Goal: Task Accomplishment & Management: Complete application form

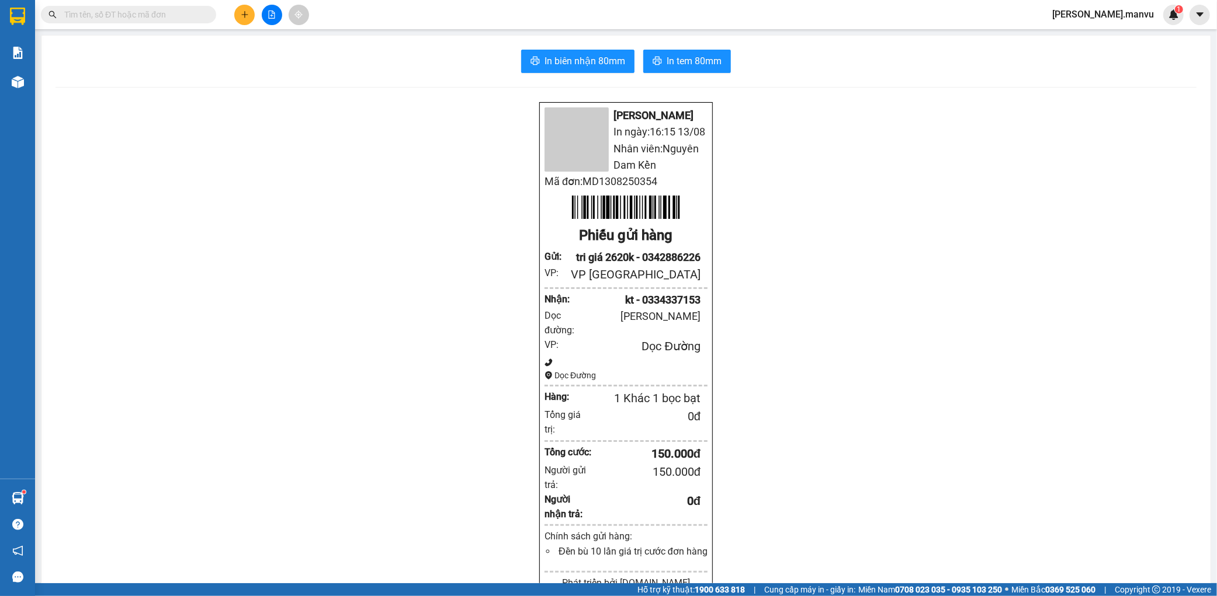
click at [241, 9] on button at bounding box center [244, 15] width 20 height 20
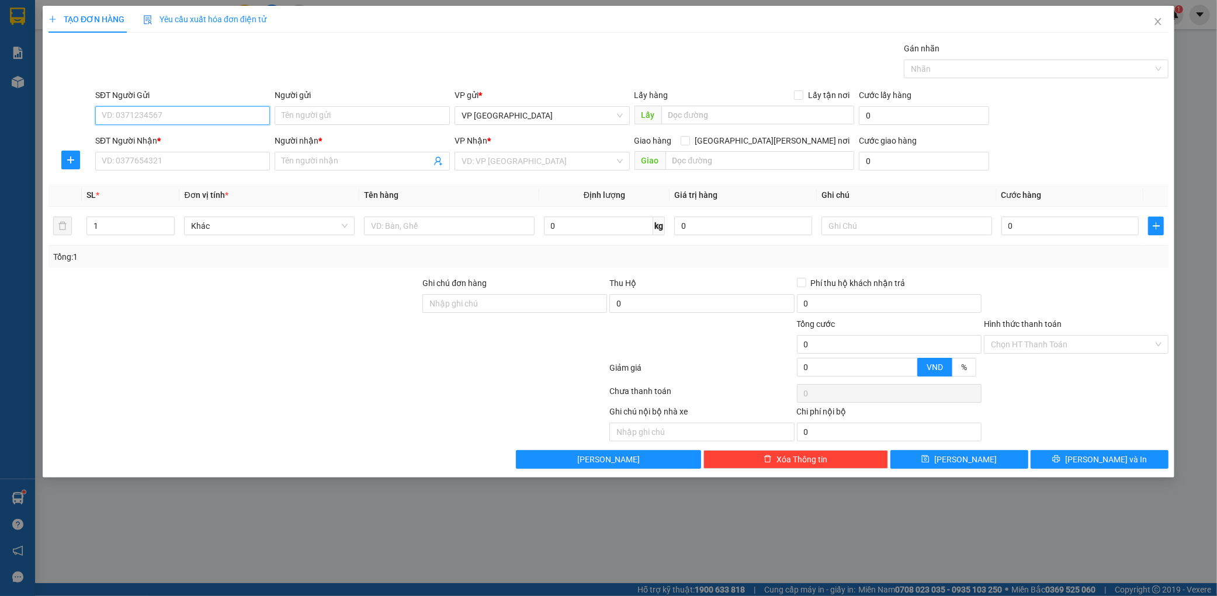
click at [210, 114] on input "SĐT Người Gửi" at bounding box center [182, 115] width 175 height 19
type input "0826336338"
click at [223, 165] on input "SĐT Người Nhận *" at bounding box center [182, 161] width 175 height 19
click at [222, 185] on div "0969593192 - phương" at bounding box center [182, 184] width 161 height 13
type input "0969593192"
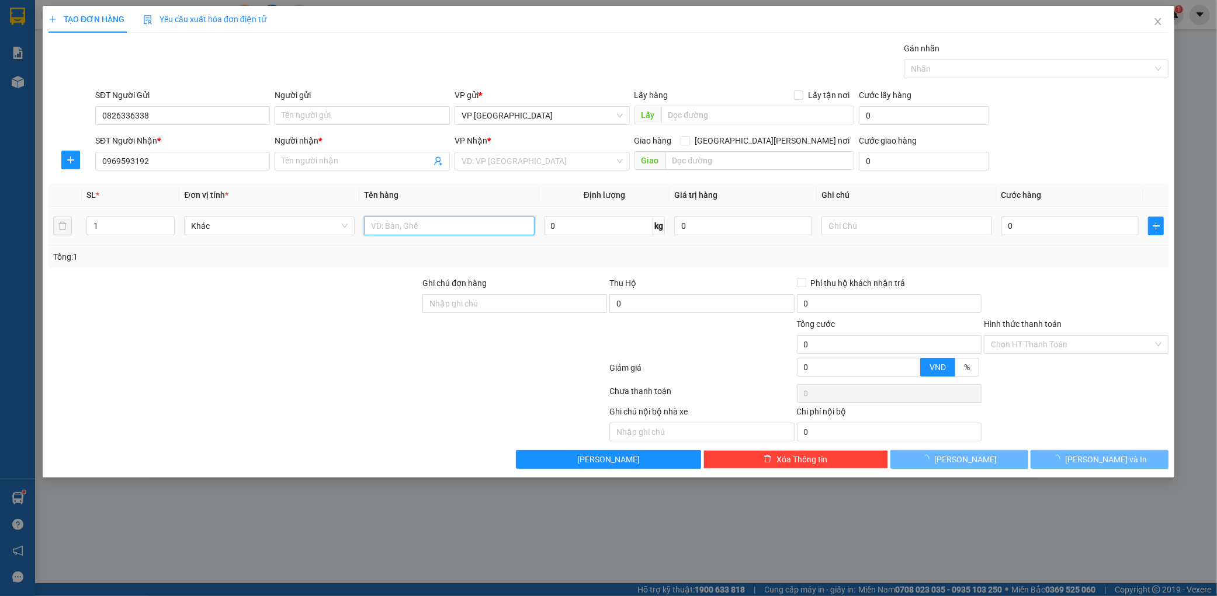
click at [422, 230] on input "text" at bounding box center [449, 226] width 171 height 19
type input "phương"
type input "k liên"
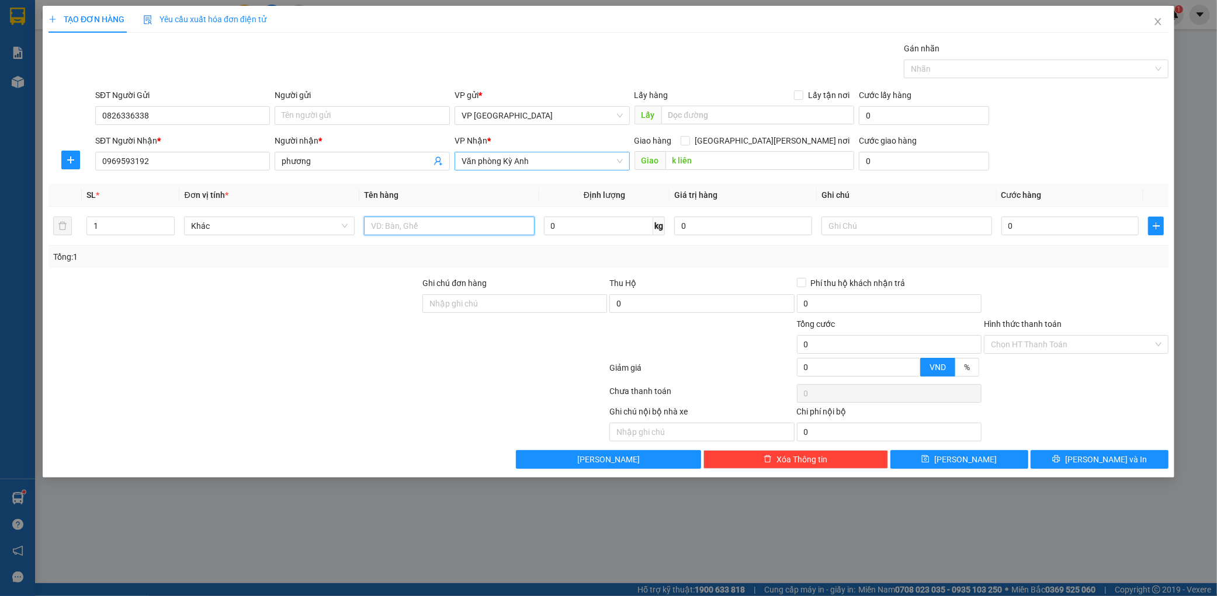
click at [561, 168] on span "Văn phòng Kỳ Anh" at bounding box center [541, 161] width 161 height 18
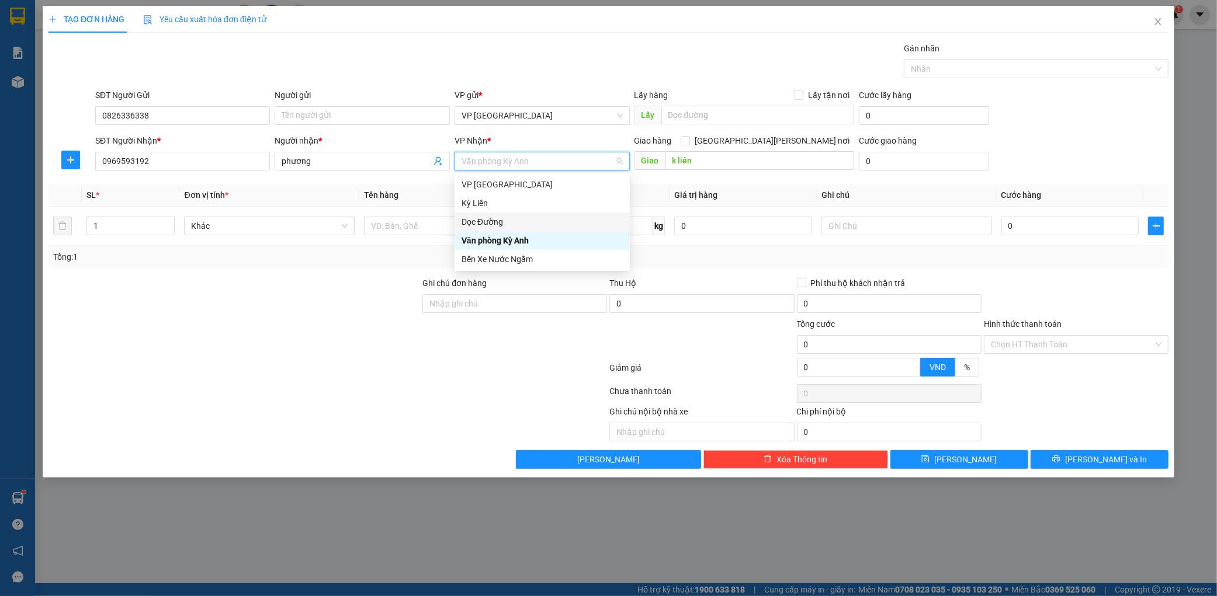
click at [540, 217] on div "Dọc Đường" at bounding box center [541, 222] width 161 height 13
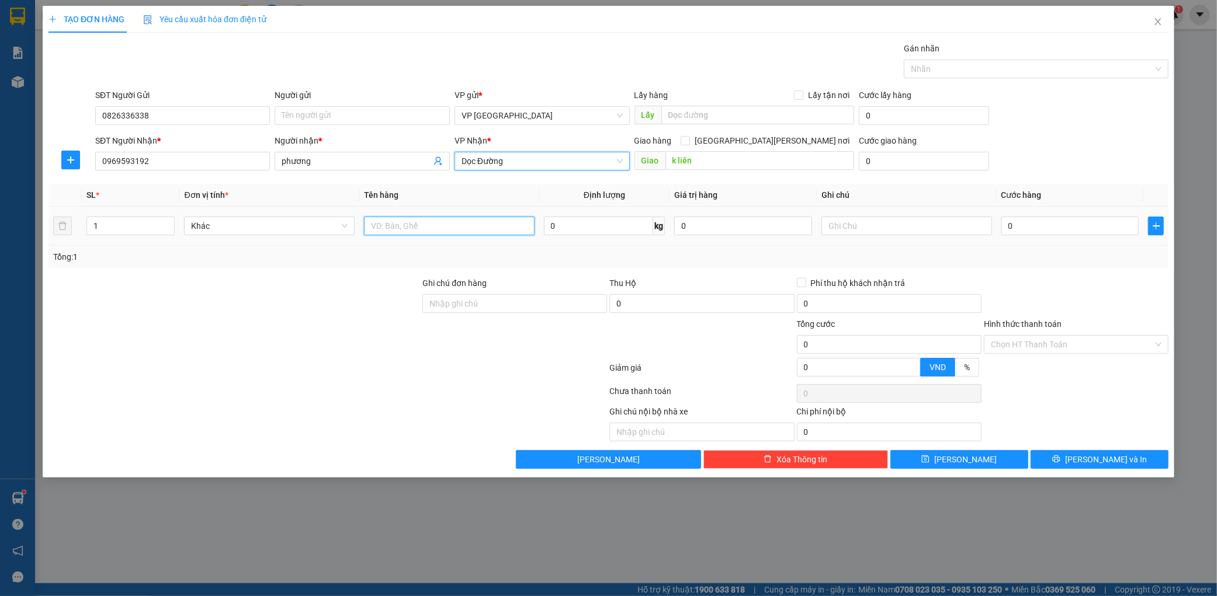
click at [448, 228] on input "text" at bounding box center [449, 226] width 171 height 19
type input "1 xốp"
click at [1009, 232] on input "0" at bounding box center [1070, 226] width 138 height 19
type input "001"
type input "1"
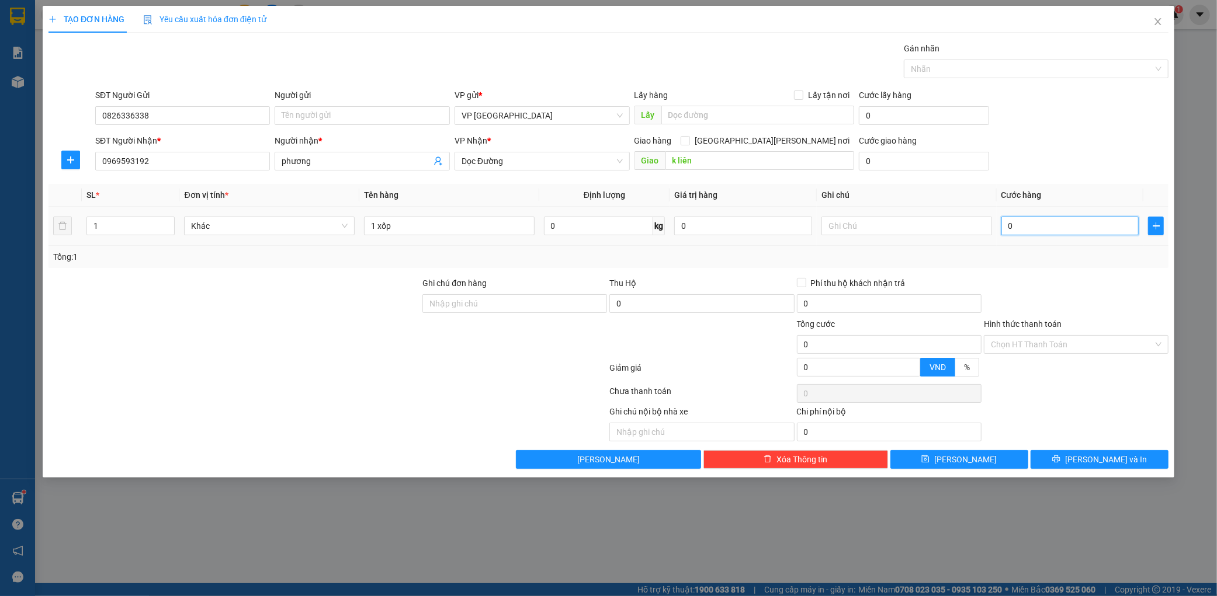
type input "1"
type input "0.010"
type input "10"
type input "00.100"
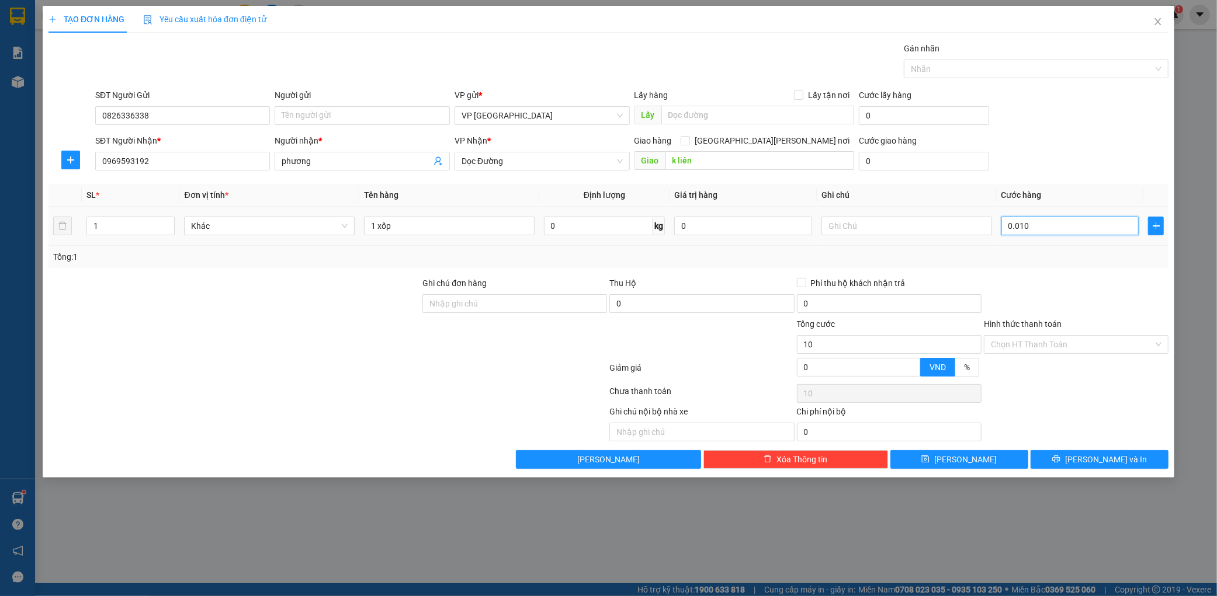
type input "100"
type input "0.001.000"
type input "1.000"
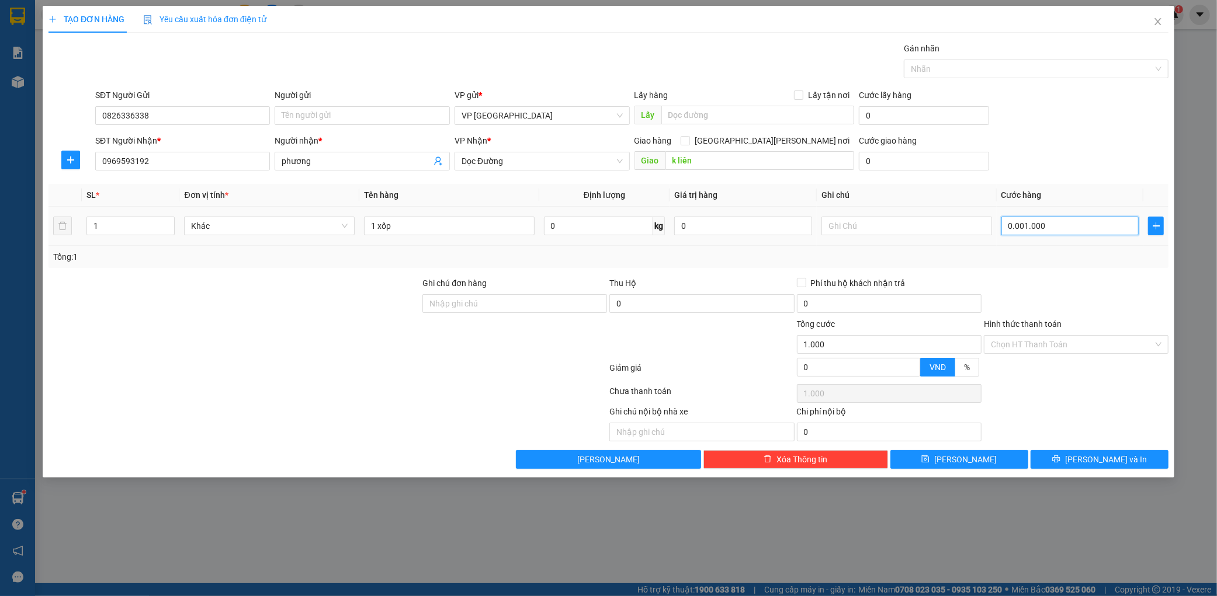
type input "000.010.000"
type input "10.000"
type input "00.000.100.000"
type input "100.000"
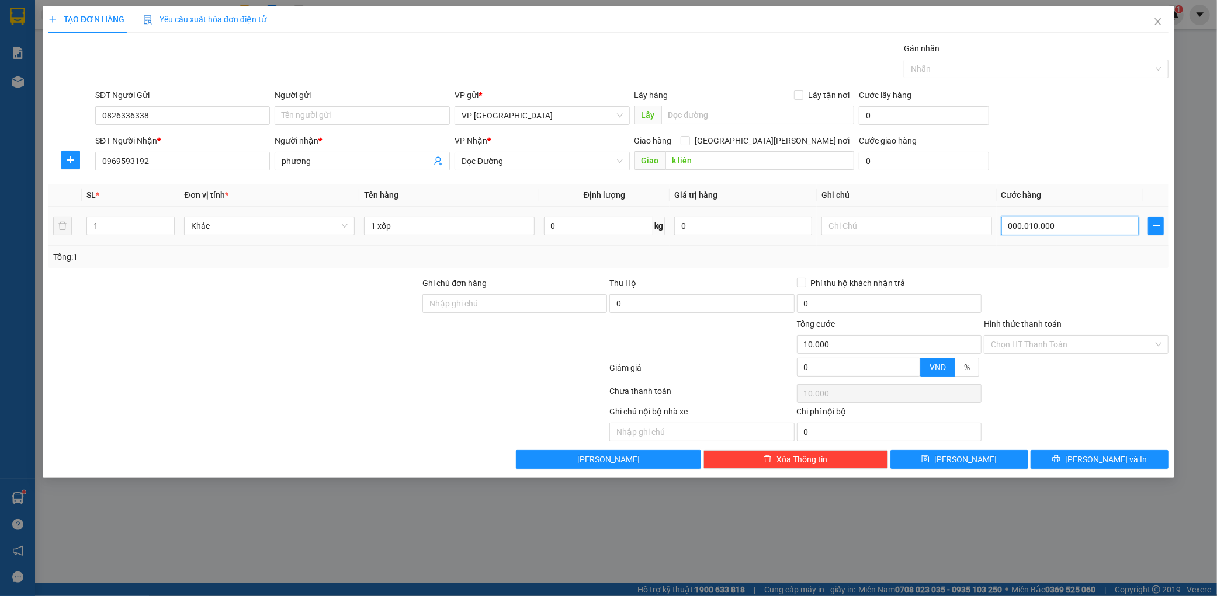
type input "100.000"
drag, startPoint x: 1079, startPoint y: 291, endPoint x: 1092, endPoint y: 358, distance: 68.5
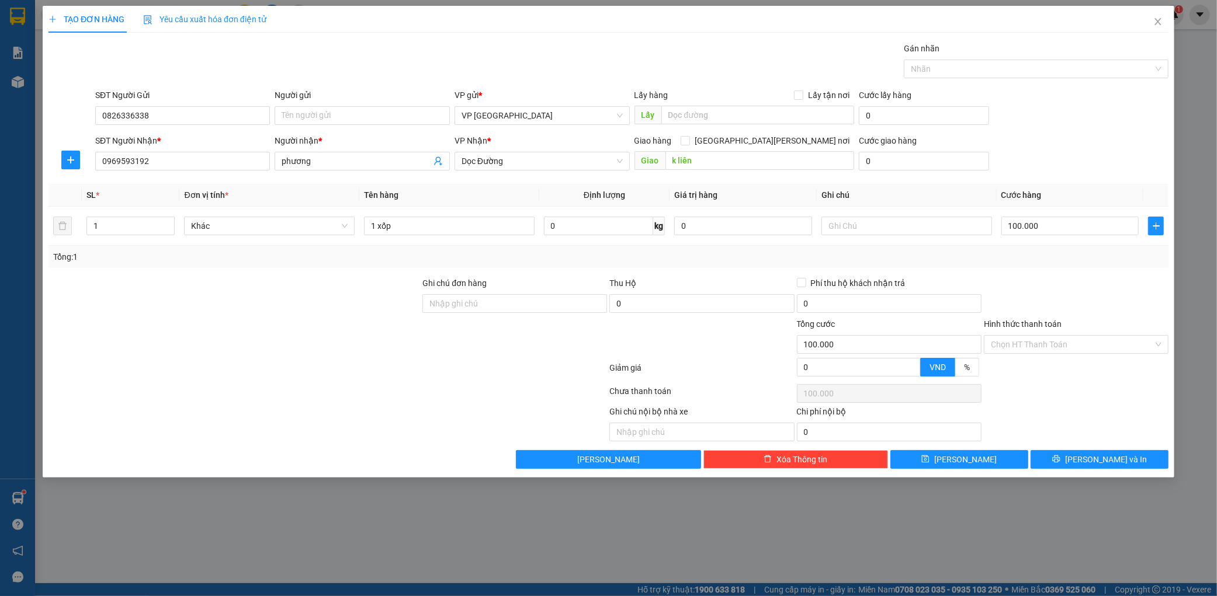
click at [1081, 293] on div at bounding box center [1075, 297] width 187 height 41
drag, startPoint x: 1095, startPoint y: 435, endPoint x: 1099, endPoint y: 447, distance: 12.4
click at [1095, 437] on div "Ghi chú nội bộ nhà xe Chi phí nội bộ 0" at bounding box center [608, 423] width 1122 height 36
click at [1099, 447] on div "Transit Pickup Surcharge Ids Transit Deliver Surcharge Ids Transit Deliver Surc…" at bounding box center [608, 255] width 1120 height 427
click at [1099, 448] on div "Transit Pickup Surcharge Ids Transit Deliver Surcharge Ids Transit Deliver Surc…" at bounding box center [608, 255] width 1120 height 427
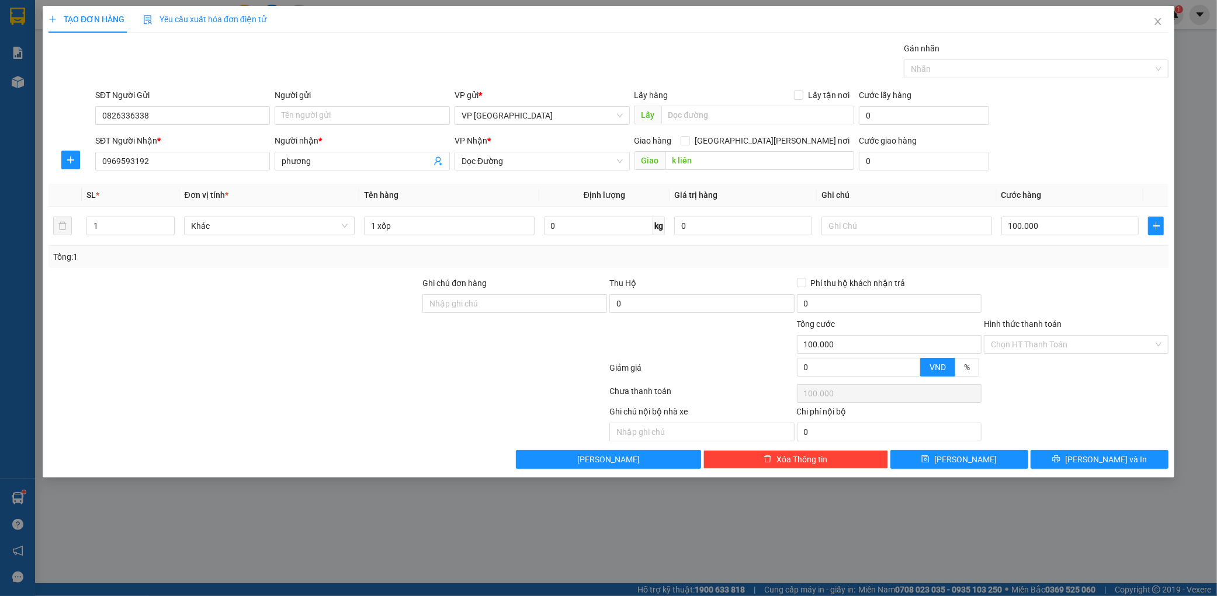
click at [1099, 449] on div "Transit Pickup Surcharge Ids Transit Deliver Surcharge Ids Transit Deliver Surc…" at bounding box center [608, 255] width 1120 height 427
click at [1106, 464] on span "[PERSON_NAME] và In" at bounding box center [1106, 459] width 82 height 13
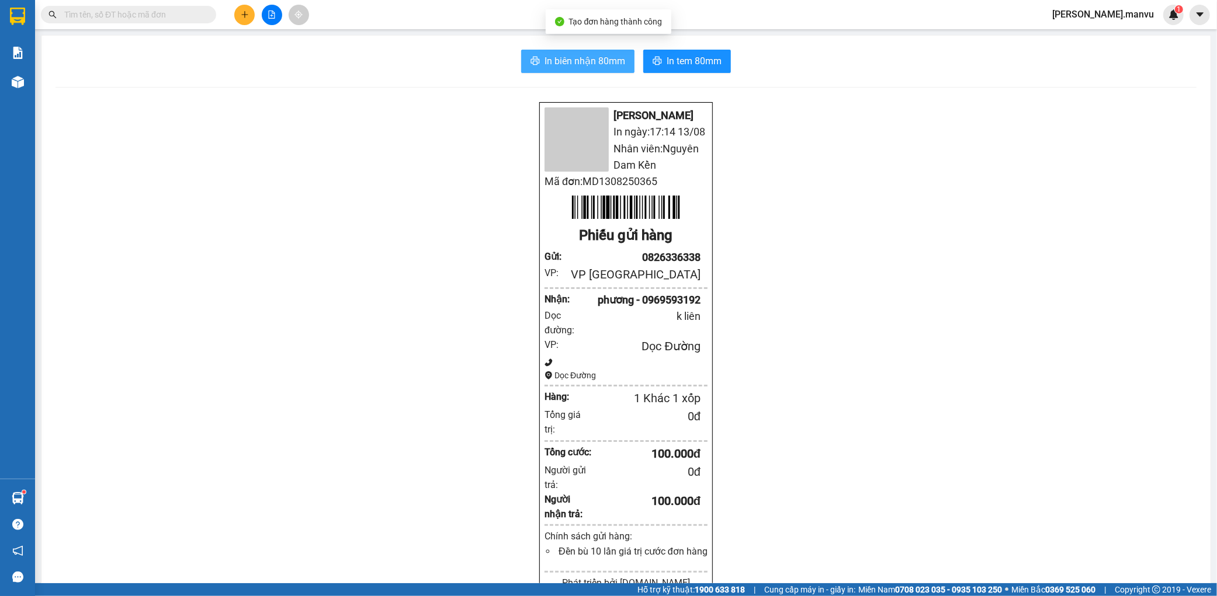
click at [557, 58] on span "In biên nhận 80mm" at bounding box center [584, 61] width 81 height 15
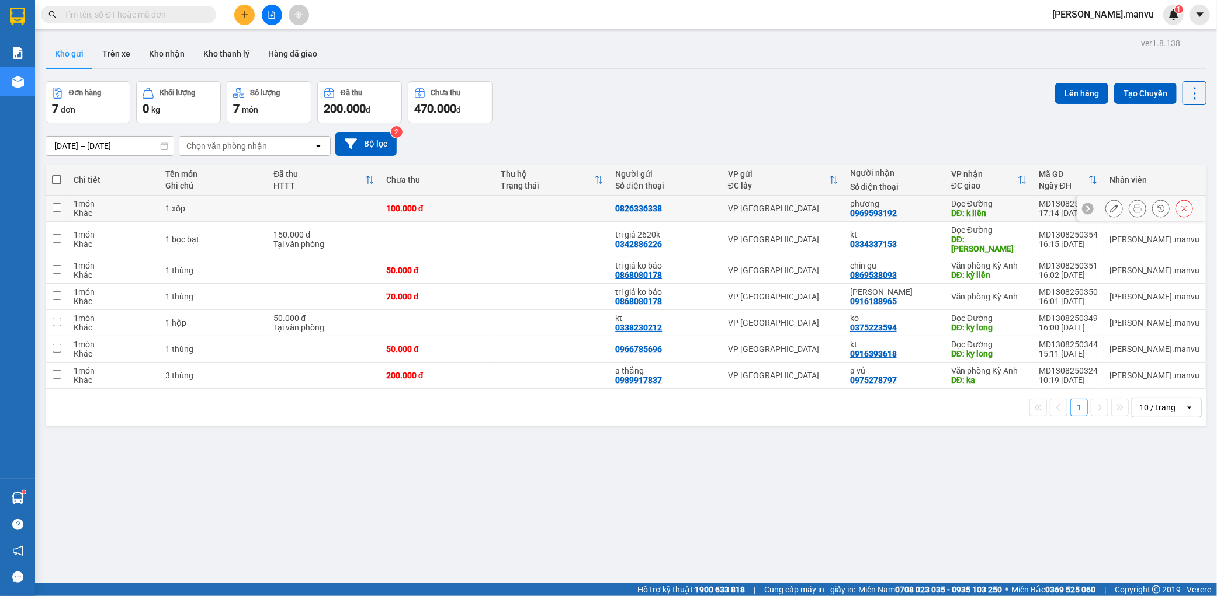
click at [1110, 208] on icon at bounding box center [1114, 208] width 8 height 8
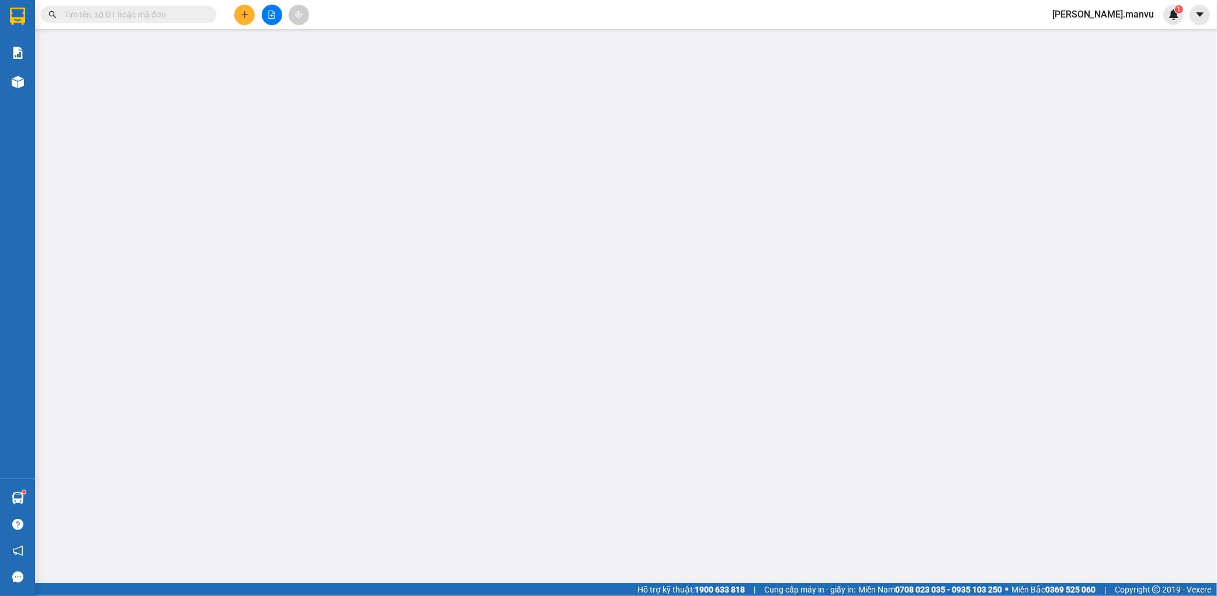
type input "0826336338"
type input "0969593192"
type input "phương"
type input "k liên"
type input "100.000"
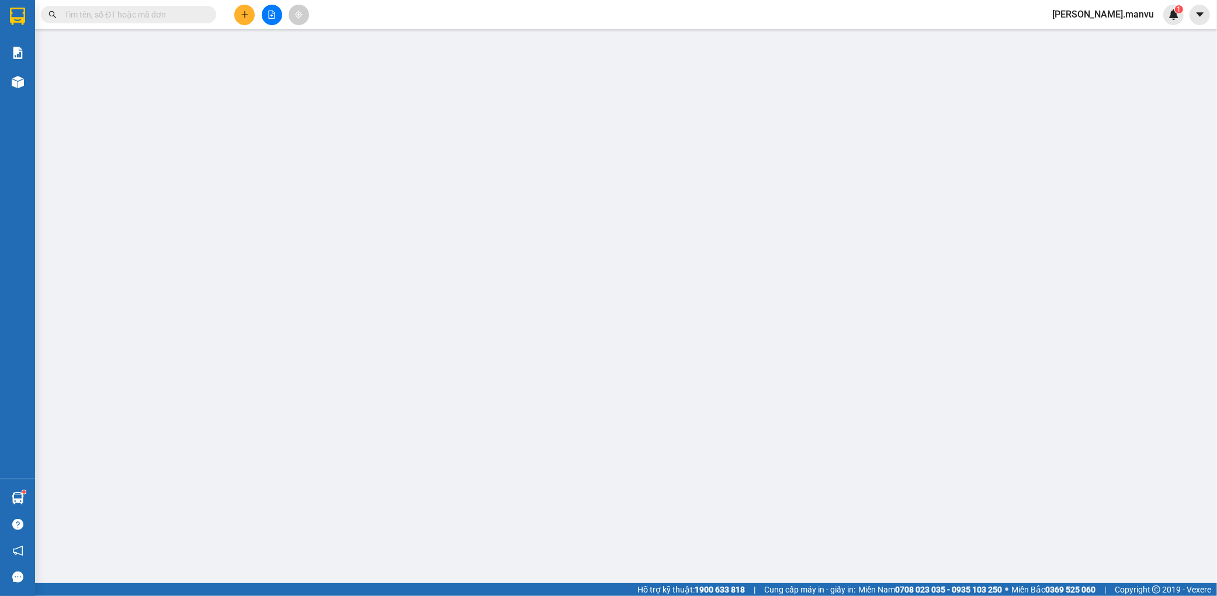
type input "100.000"
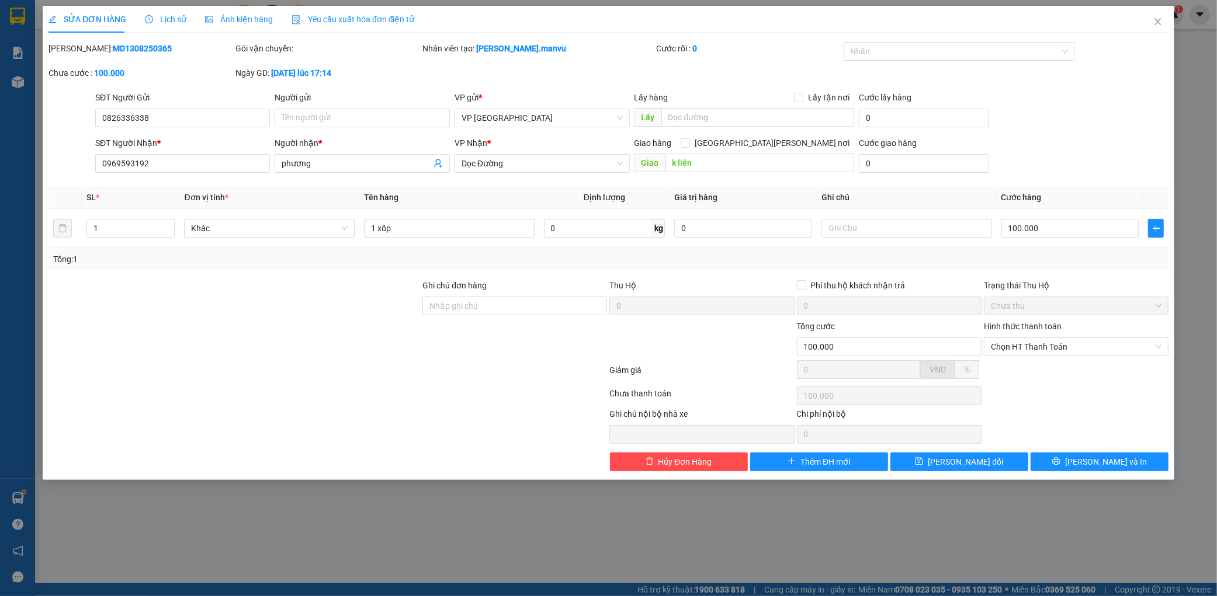
click at [1125, 451] on div "Total Paid Fee 0 Total UnPaid Fee 100.000 Cash Collection Total Fee Mã ĐH: MD13…" at bounding box center [608, 256] width 1120 height 429
click at [1123, 463] on button "[PERSON_NAME] và In" at bounding box center [1099, 462] width 138 height 19
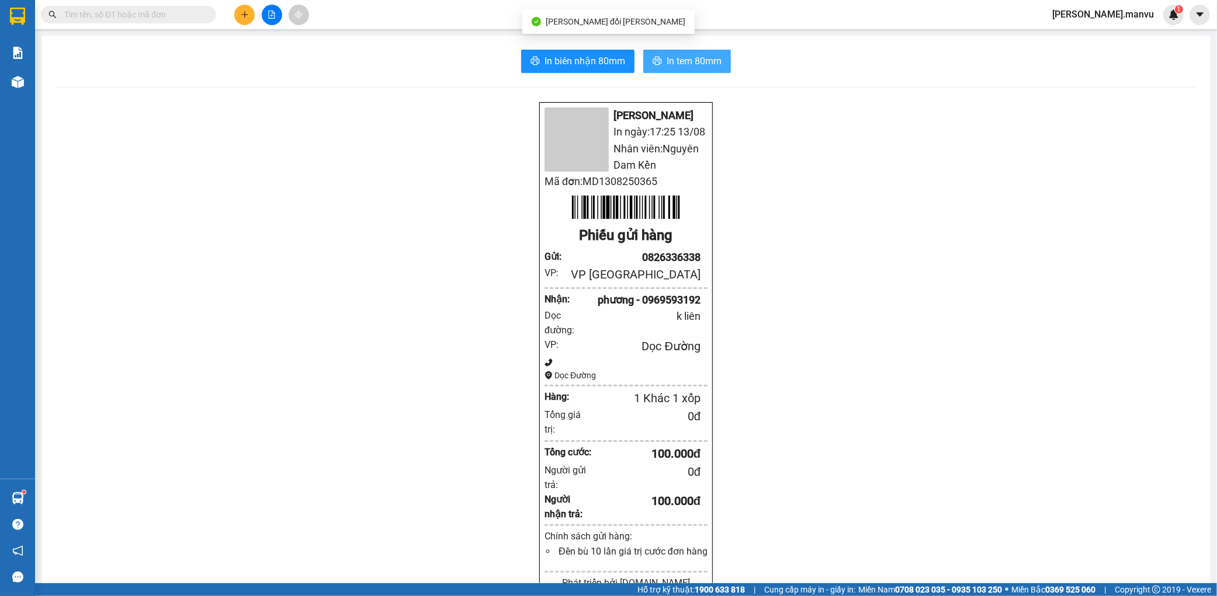
click at [705, 60] on span "In tem 80mm" at bounding box center [693, 61] width 55 height 15
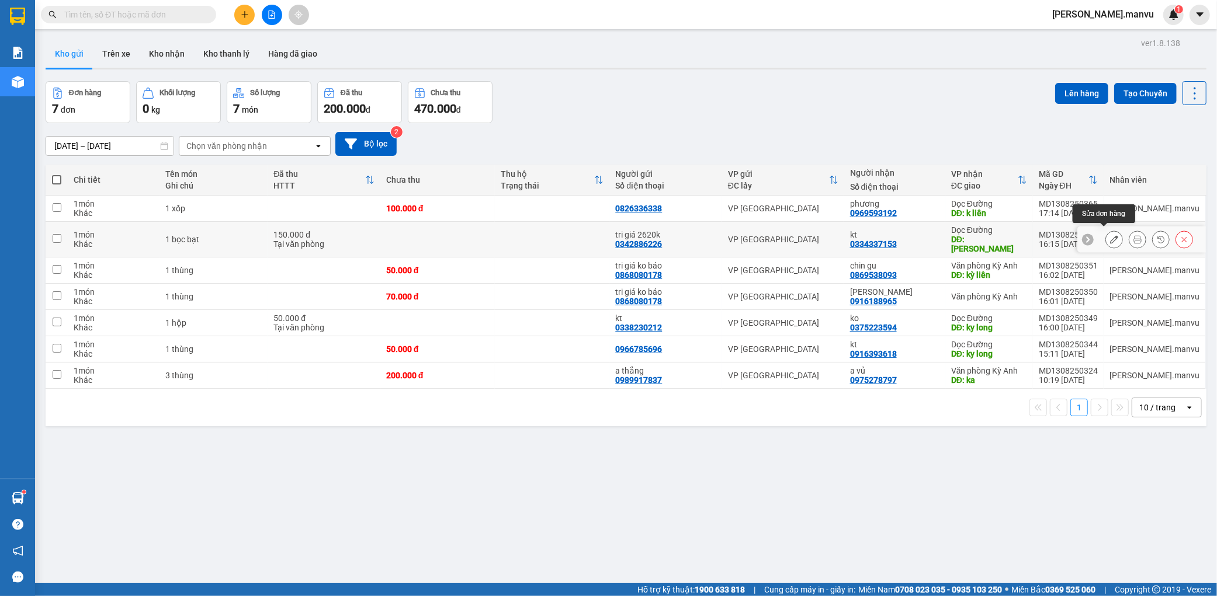
click at [1106, 232] on button at bounding box center [1114, 240] width 16 height 20
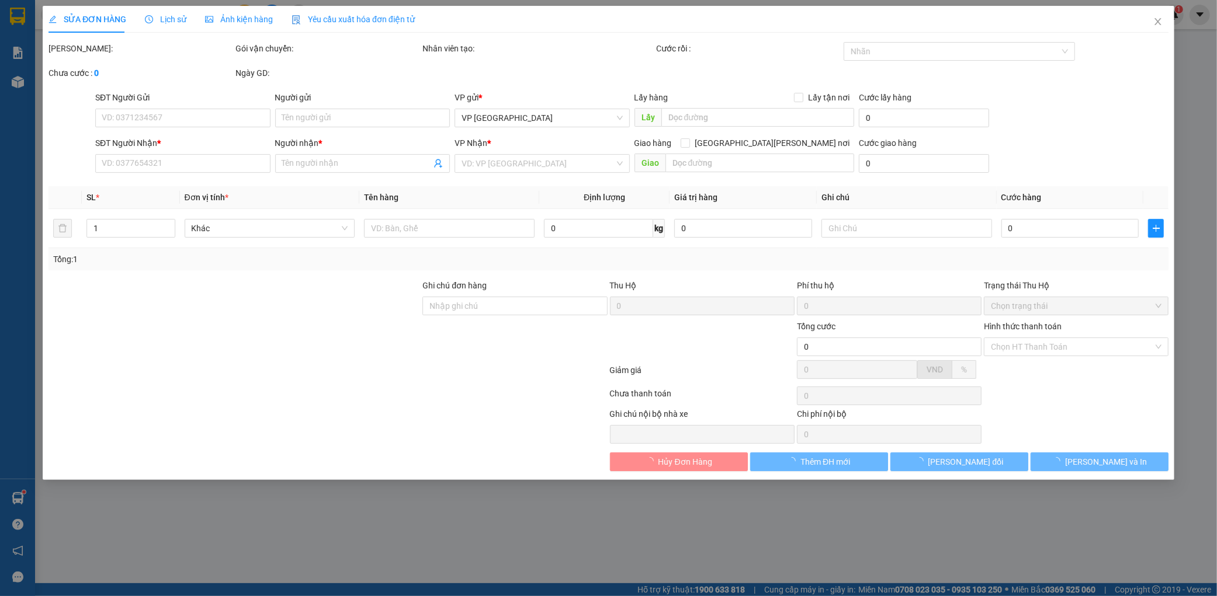
type input "0342886226"
type input "tri giá 2620k"
type input "0334337153"
type input "kt"
type input "[PERSON_NAME]"
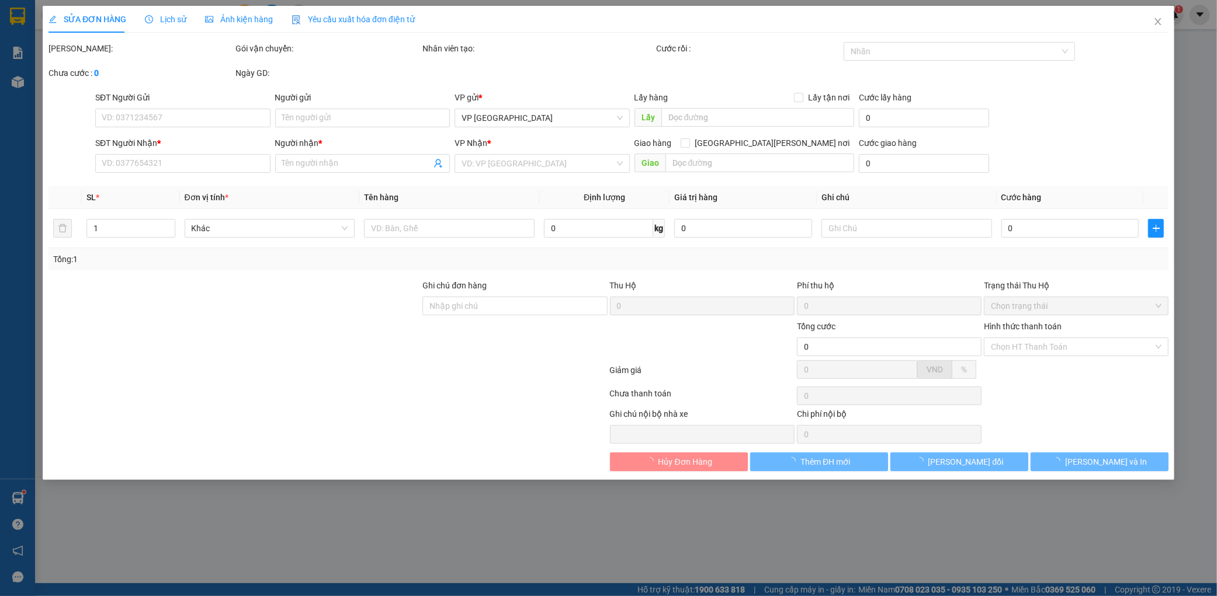
type input "150.000"
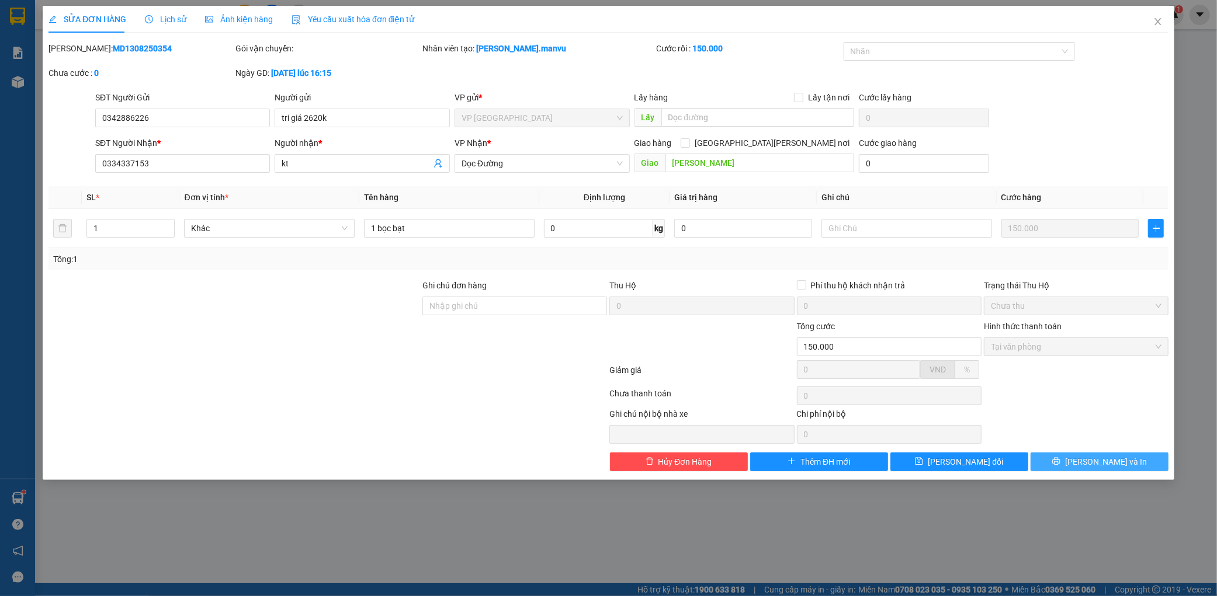
click at [1100, 468] on span "[PERSON_NAME] và In" at bounding box center [1106, 462] width 82 height 13
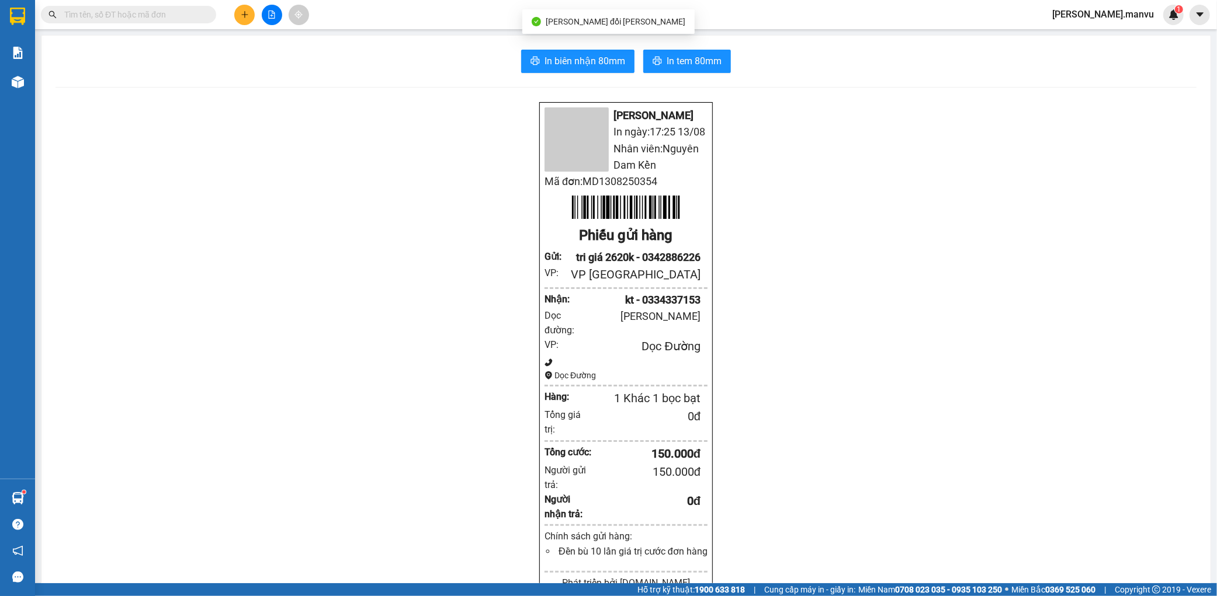
click at [693, 75] on div "In [PERSON_NAME] 80mm In tem 80mm Mận Vũ In ngày: 17:25 [DATE] [PERSON_NAME]: […" at bounding box center [625, 470] width 1169 height 868
click at [696, 68] on button "In tem 80mm" at bounding box center [687, 61] width 88 height 23
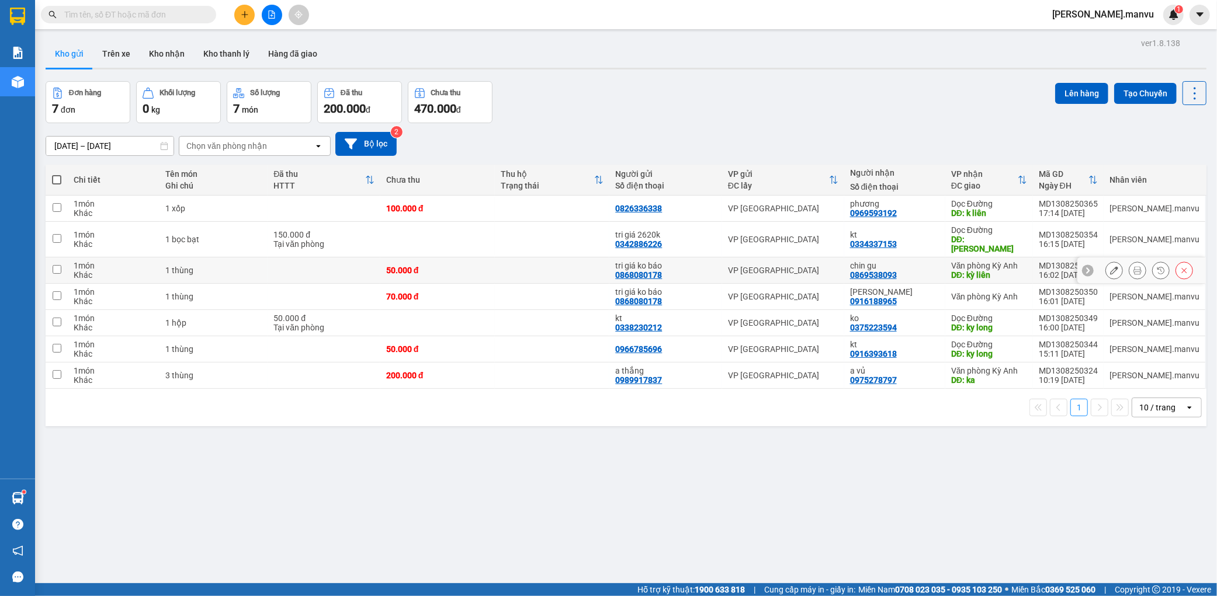
click at [1110, 266] on icon at bounding box center [1114, 270] width 8 height 8
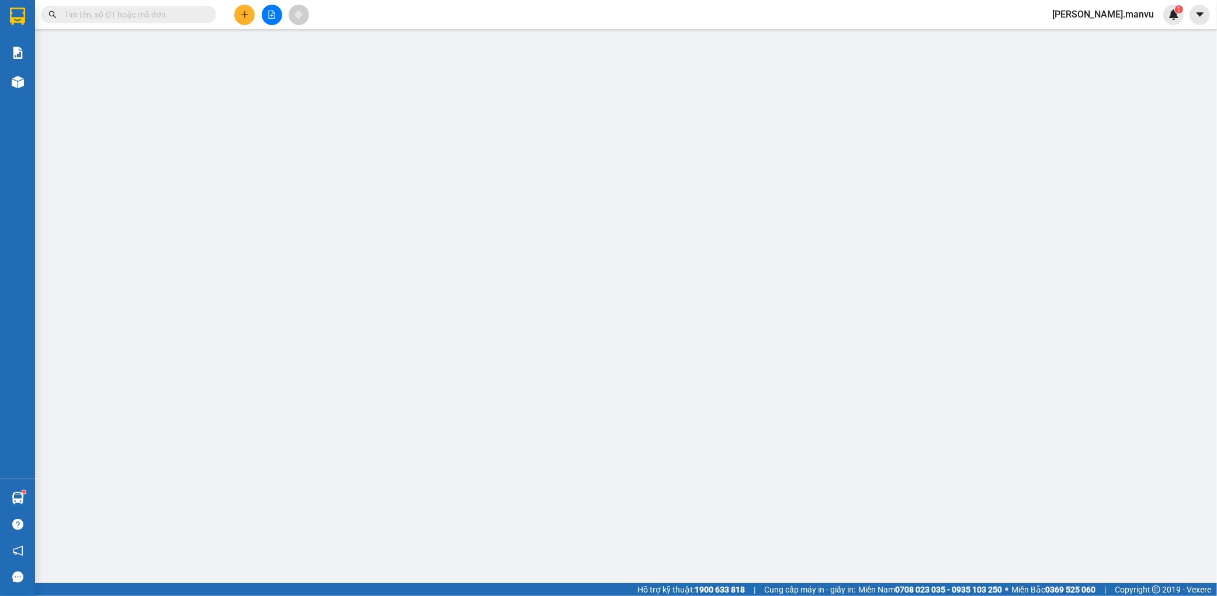
type input "0868080178"
type input "tri giá ko báo"
type input "0869538093"
type input "chin gu"
type input "kỳ liên"
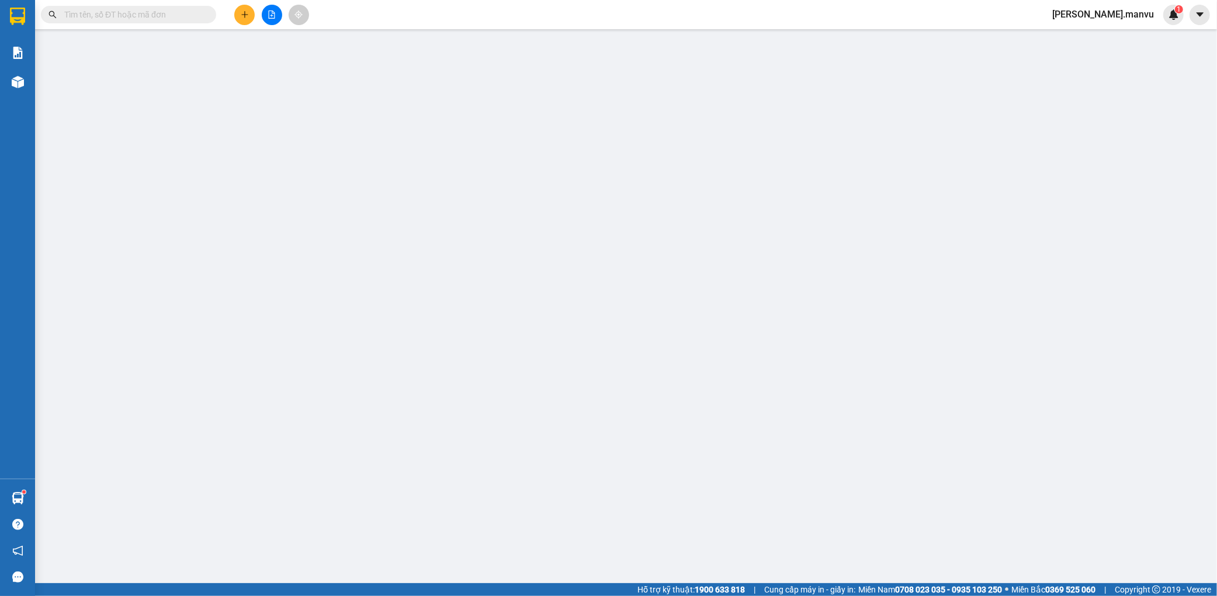
type input "50.000"
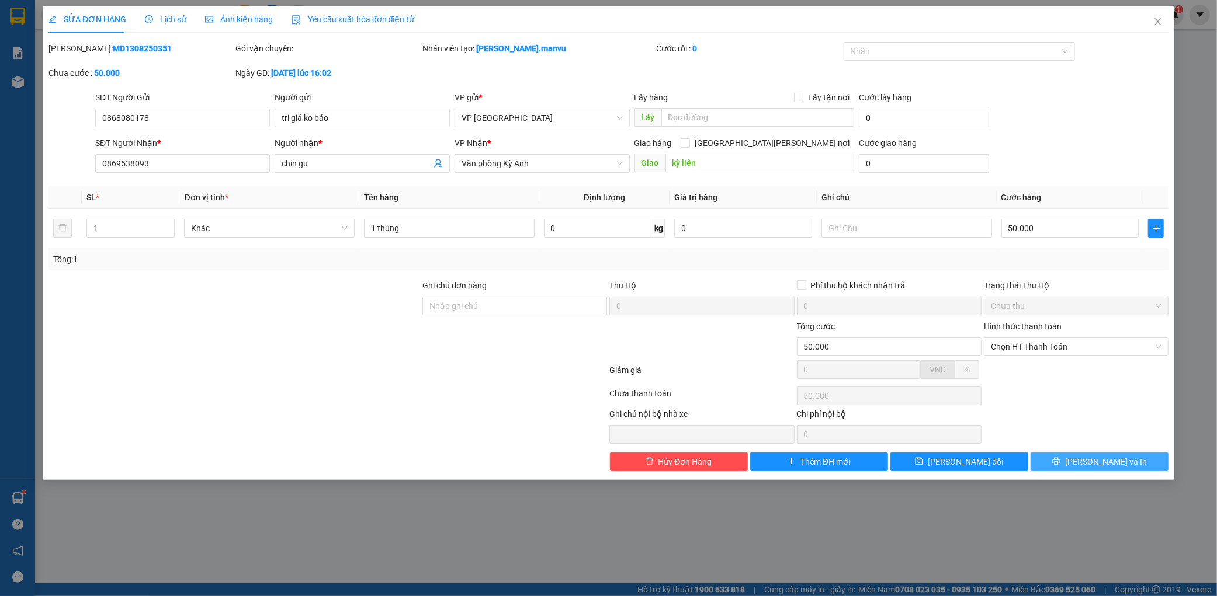
click at [1110, 458] on div "Total Paid Fee 0 Total UnPaid Fee 50.000 Cash Collection Total Fee Mã ĐH: MD130…" at bounding box center [608, 256] width 1120 height 429
click at [1102, 468] on span "[PERSON_NAME] và In" at bounding box center [1106, 462] width 82 height 13
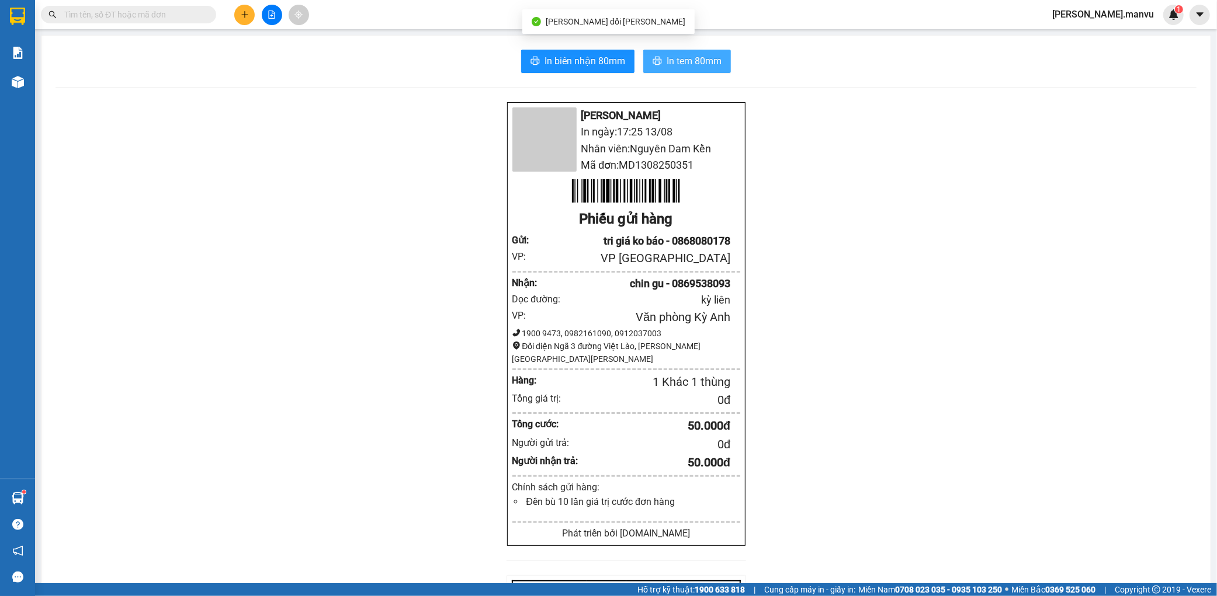
click at [701, 62] on span "In tem 80mm" at bounding box center [693, 61] width 55 height 15
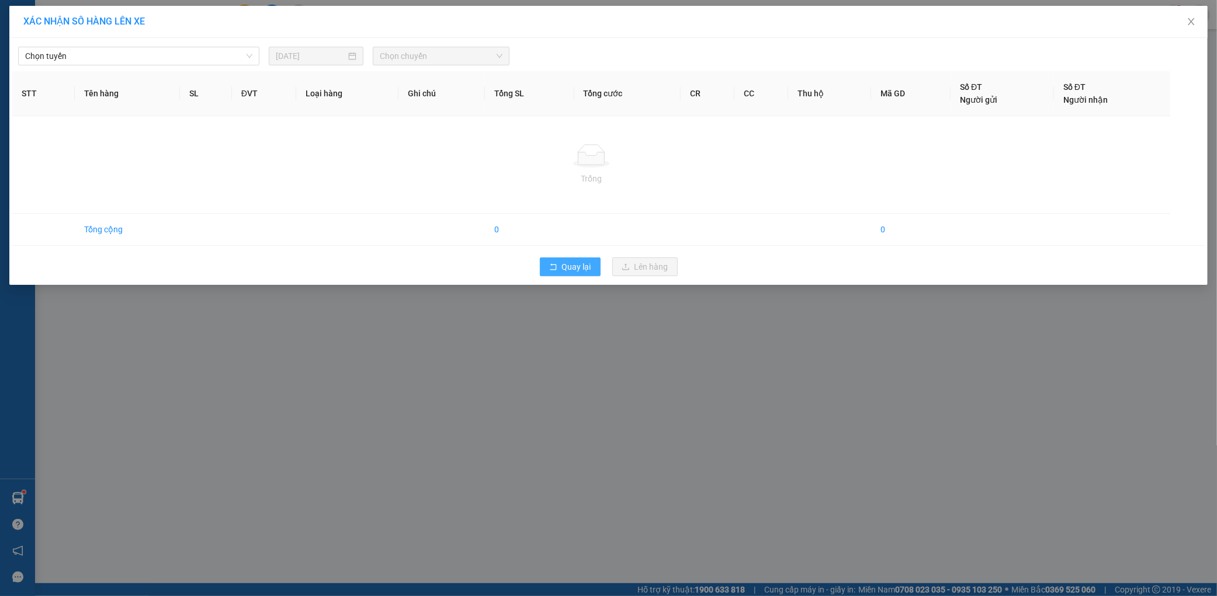
click at [572, 269] on span "Quay lại" at bounding box center [576, 266] width 29 height 13
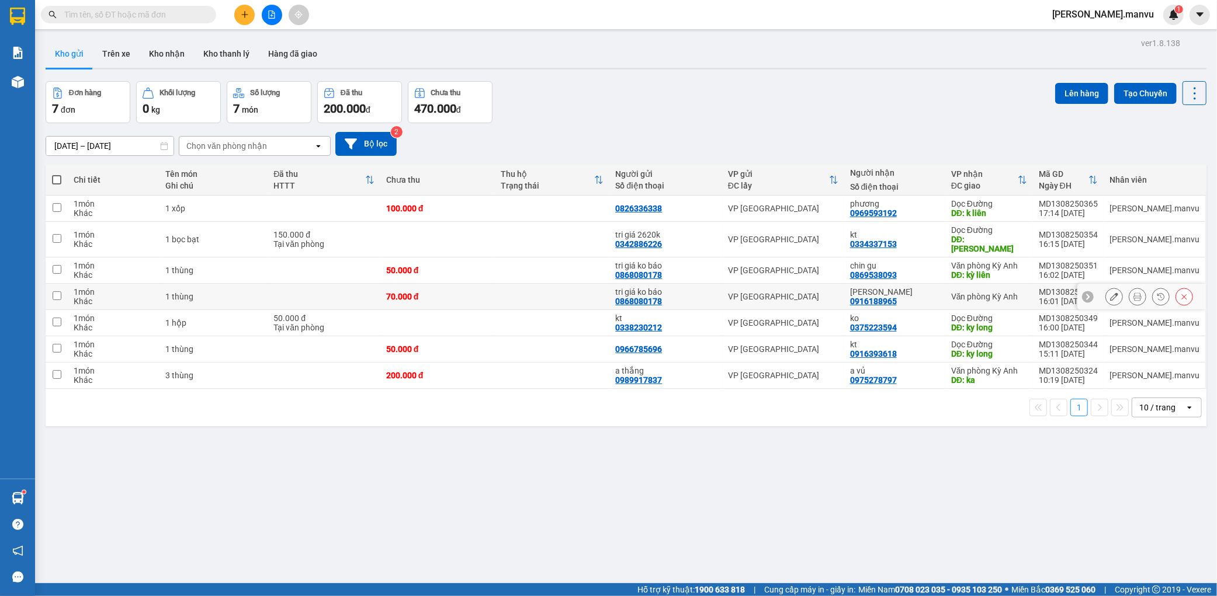
click at [1110, 293] on icon at bounding box center [1114, 297] width 8 height 8
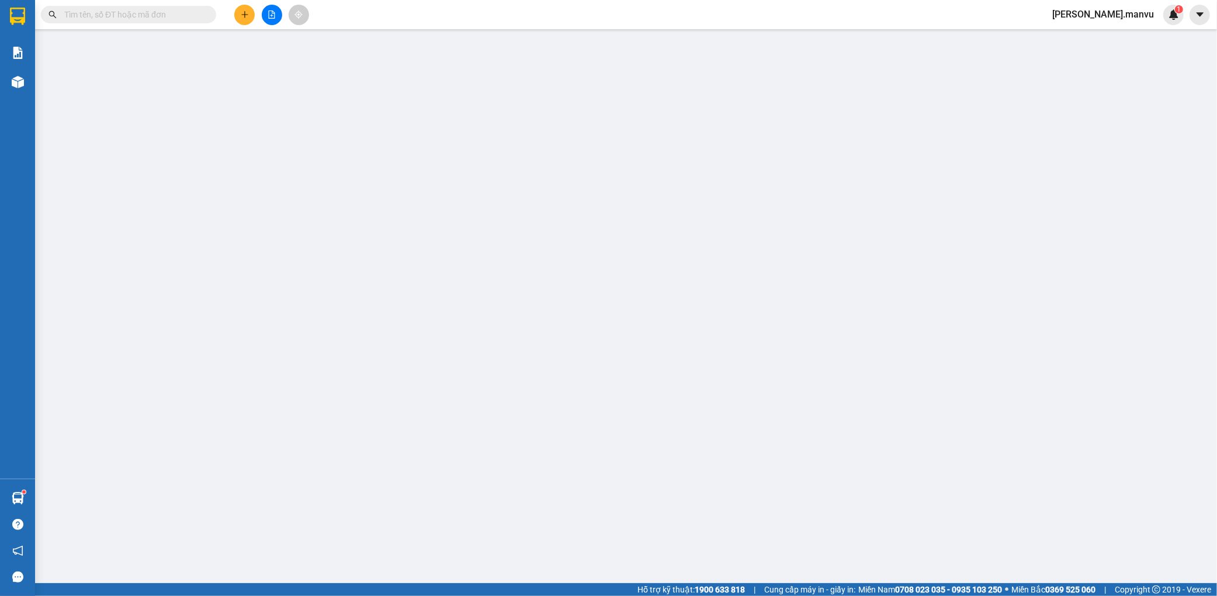
type input "0868080178"
type input "tri giá ko báo"
type input "0916188965"
type input "[PERSON_NAME]"
type input "70.000"
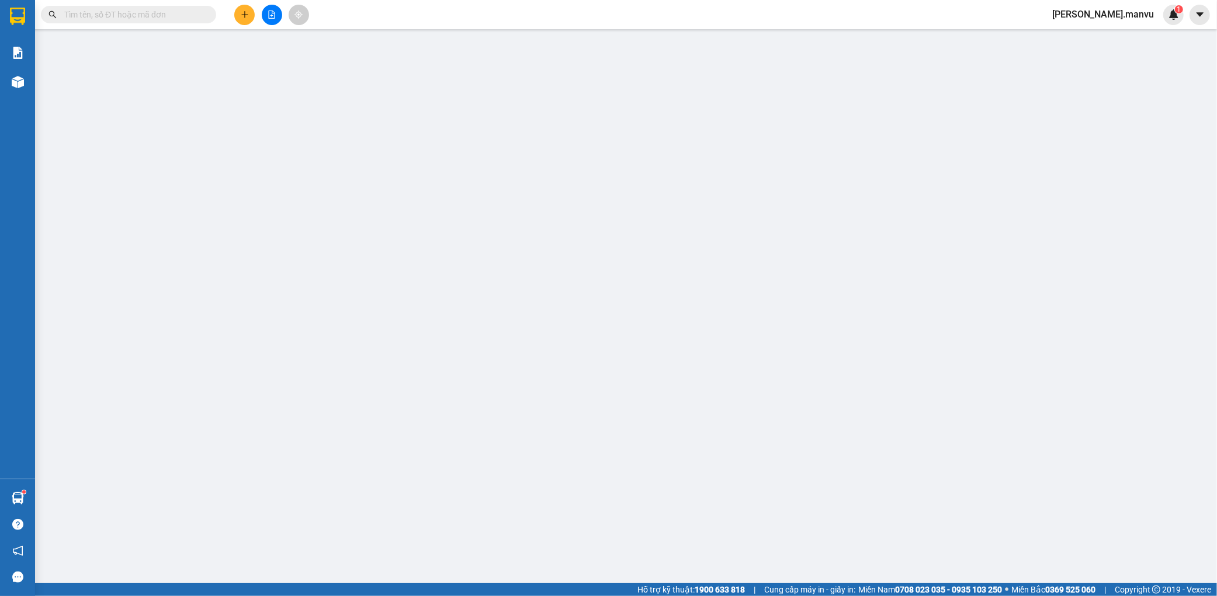
type input "70.000"
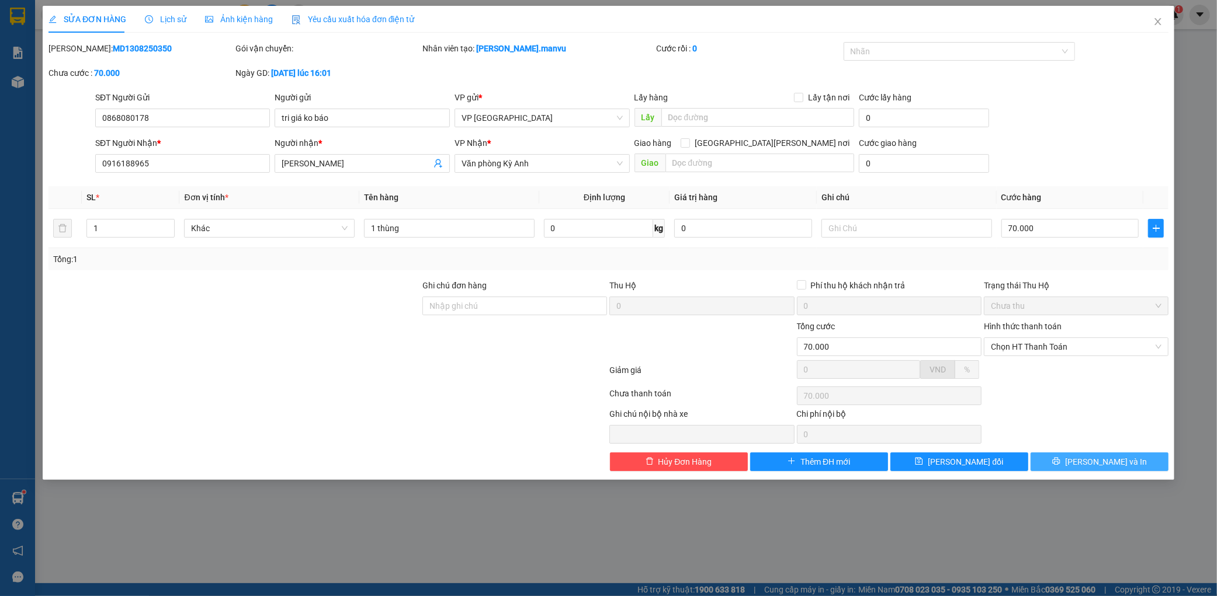
click at [1124, 460] on button "[PERSON_NAME] và In" at bounding box center [1099, 462] width 138 height 19
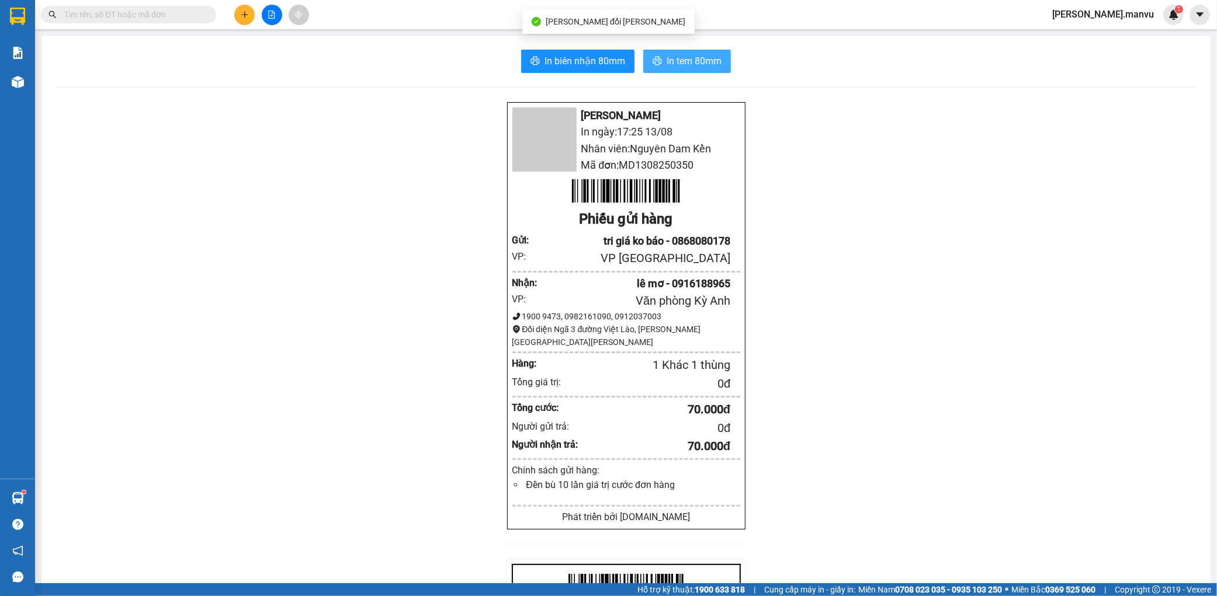
click at [701, 58] on span "In tem 80mm" at bounding box center [693, 61] width 55 height 15
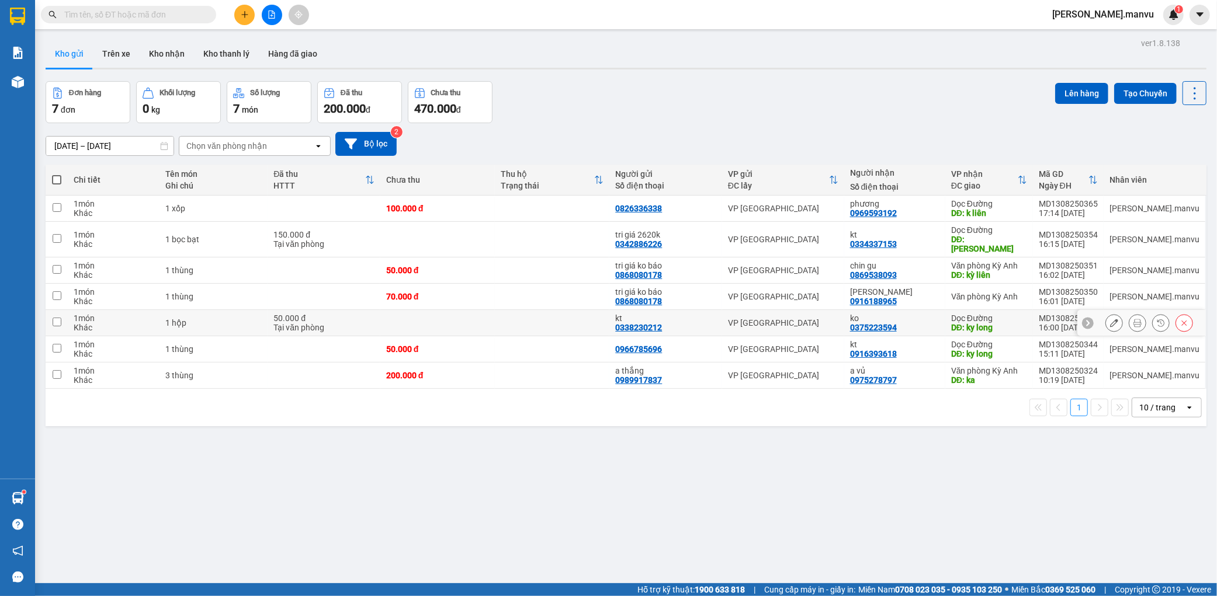
click at [1106, 313] on button at bounding box center [1114, 323] width 16 height 20
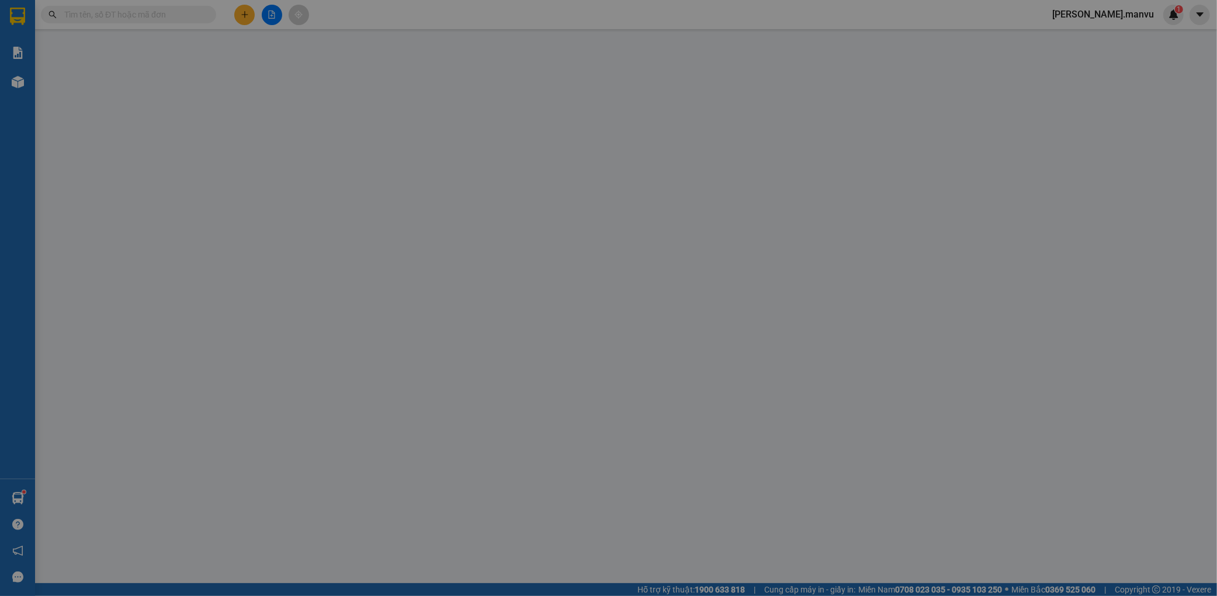
type input "0338230212"
type input "kt"
type input "0375223594"
type input "ko"
type input "ky long"
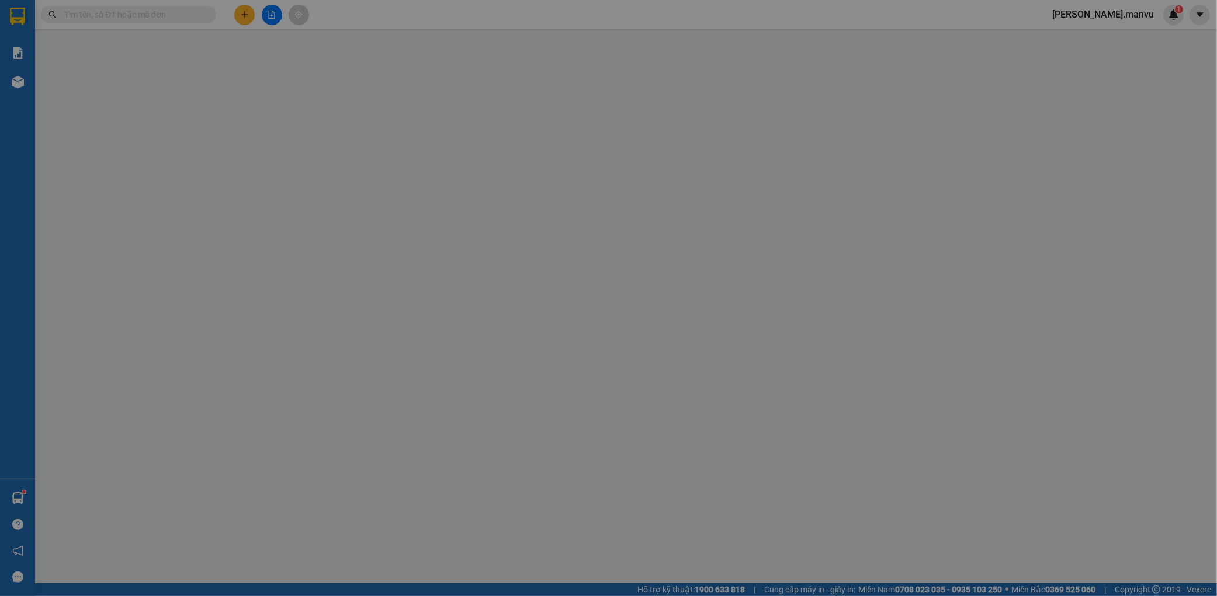
type input "50.000"
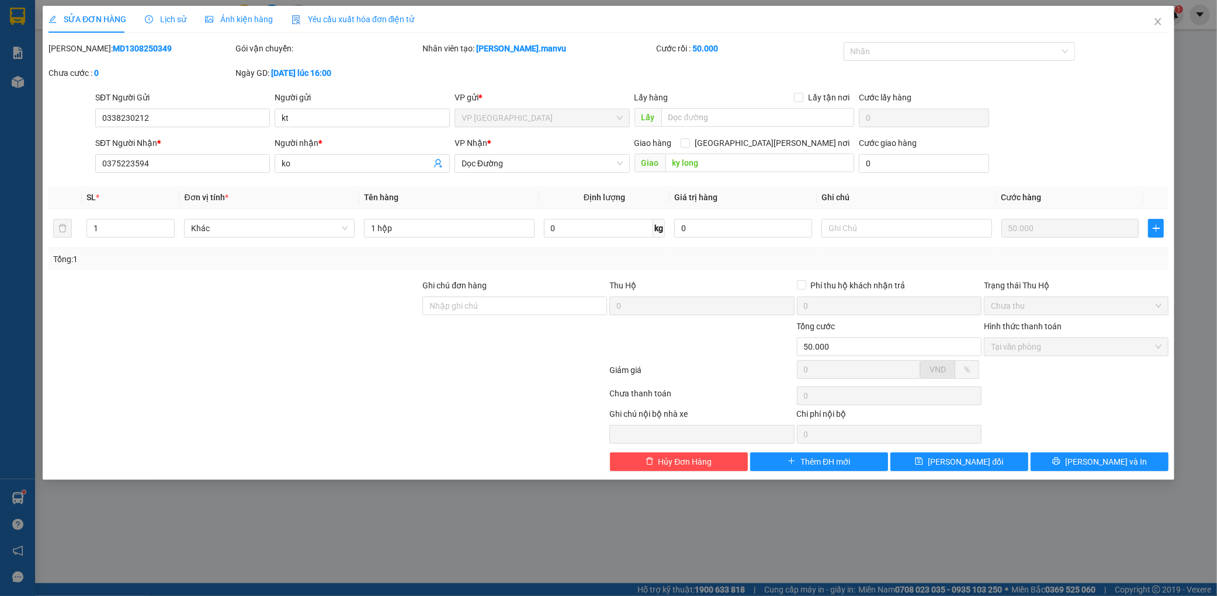
click at [1095, 460] on div "Total Paid Fee 50.000 Total UnPaid Fee 0 Cash Collection Total Fee [PERSON_NAME…" at bounding box center [608, 256] width 1120 height 429
click at [1095, 461] on span "[PERSON_NAME] và In" at bounding box center [1106, 462] width 82 height 13
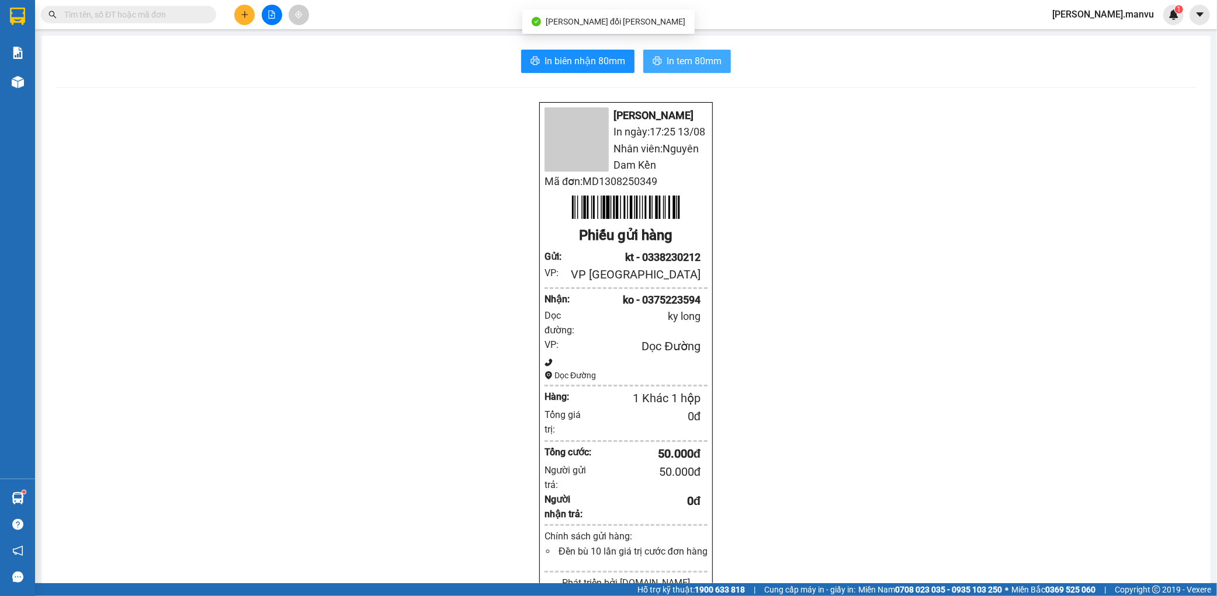
click at [705, 70] on button "In tem 80mm" at bounding box center [687, 61] width 88 height 23
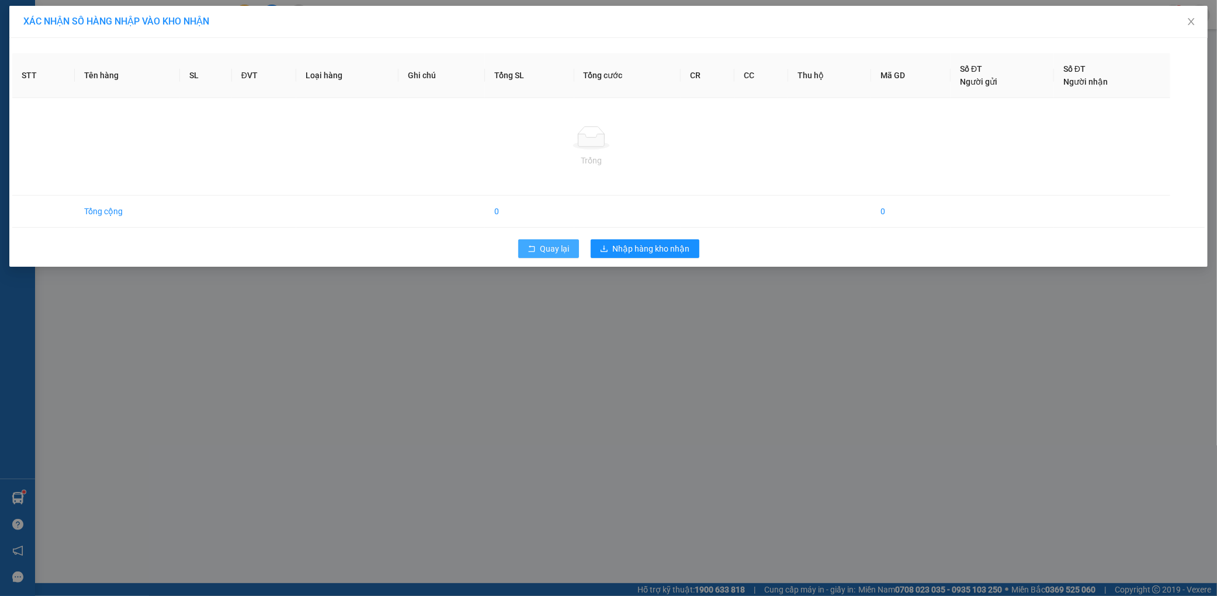
click at [570, 239] on div "STT Tên hàng SL ĐVT Loại hàng Ghi chú Tổng SL Tổng cước CR CC Thu hộ Mã GD Số Đ…" at bounding box center [608, 152] width 1198 height 229
click at [570, 239] on button "Quay lại" at bounding box center [548, 248] width 61 height 19
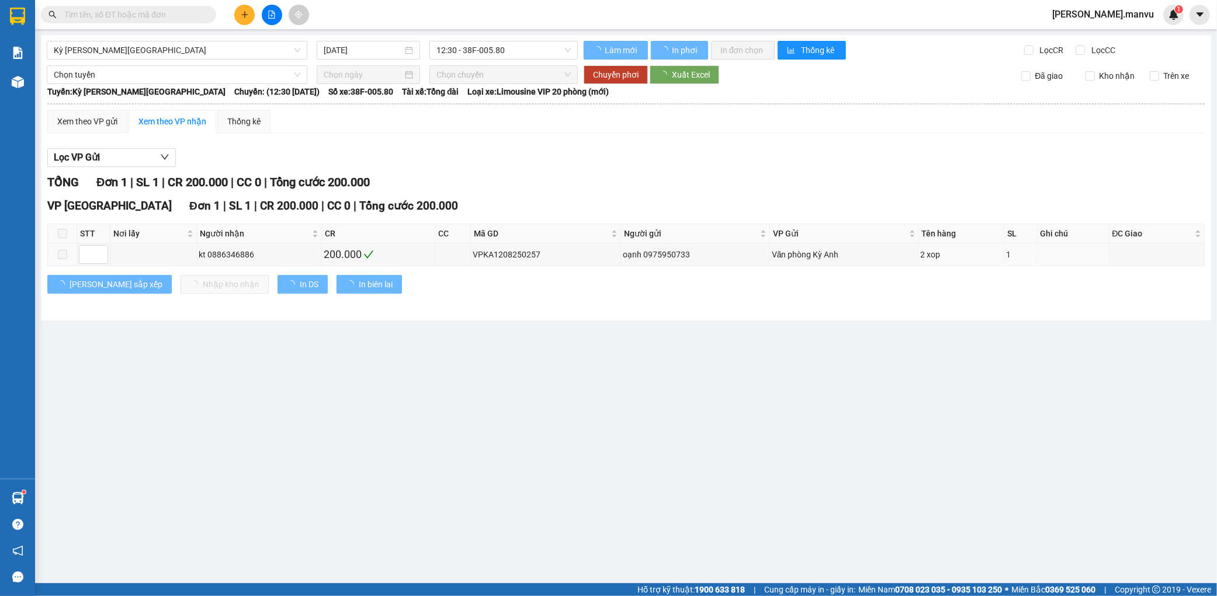
type input "[DATE]"
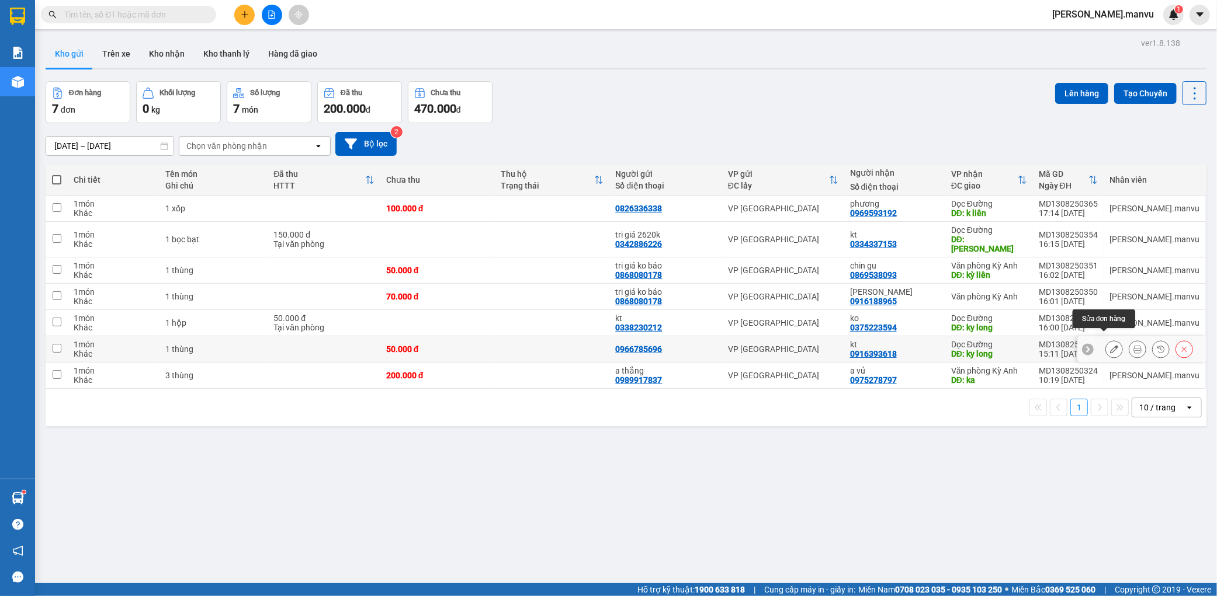
click at [1106, 343] on button at bounding box center [1114, 349] width 16 height 20
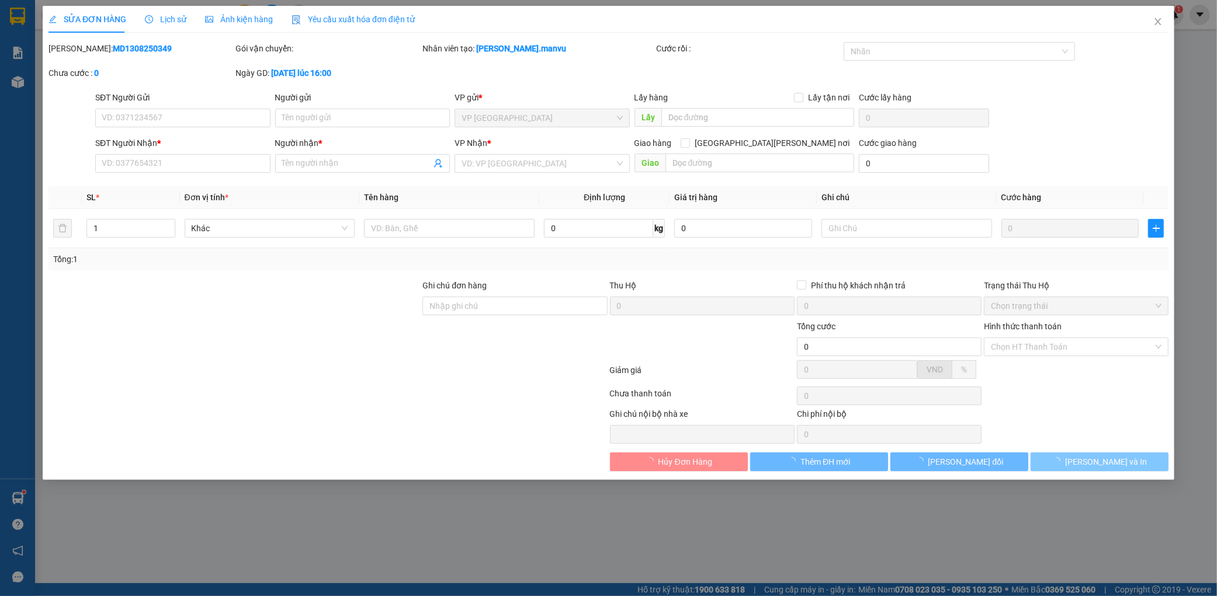
type input "0966785696"
type input "0916393618"
type input "kt"
type input "ky long"
type input "50.000"
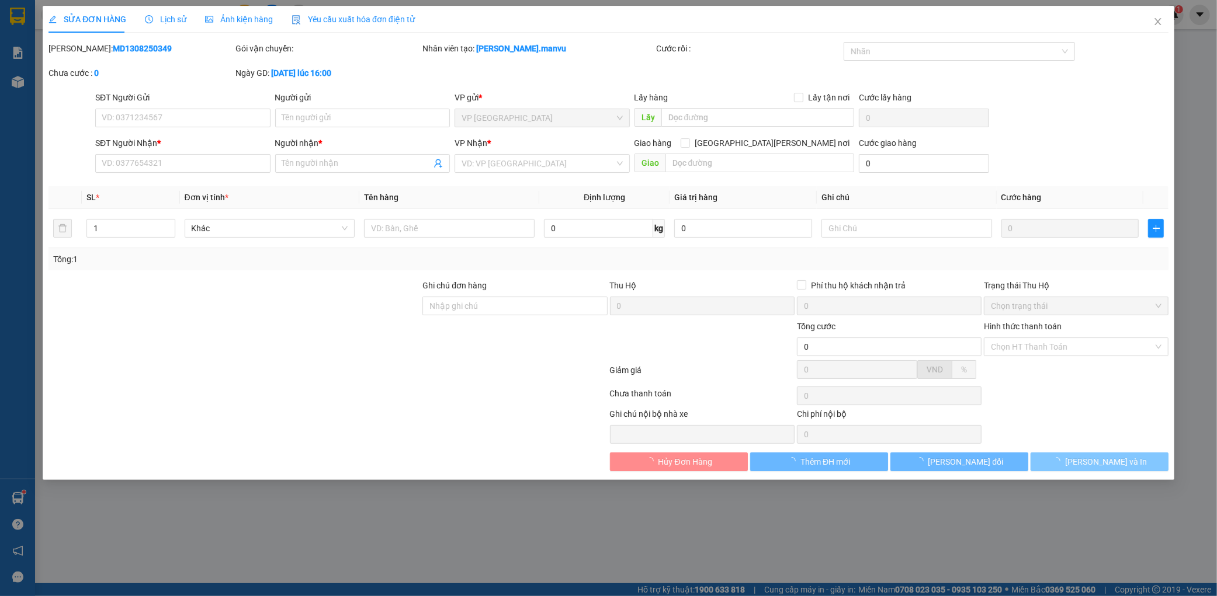
type input "50.000"
click at [1123, 470] on div "Total Paid Fee 0 Total UnPaid Fee 50.000 Cash Collection Total Fee Mã ĐH: MD130…" at bounding box center [608, 256] width 1120 height 429
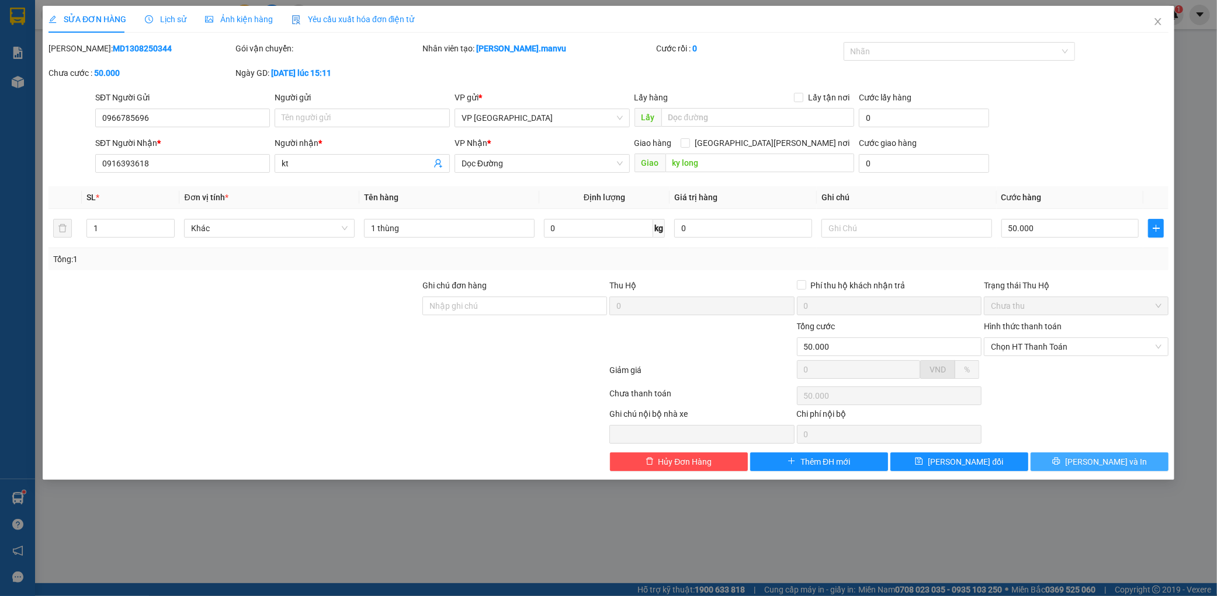
click at [1123, 470] on button "[PERSON_NAME] và In" at bounding box center [1099, 462] width 138 height 19
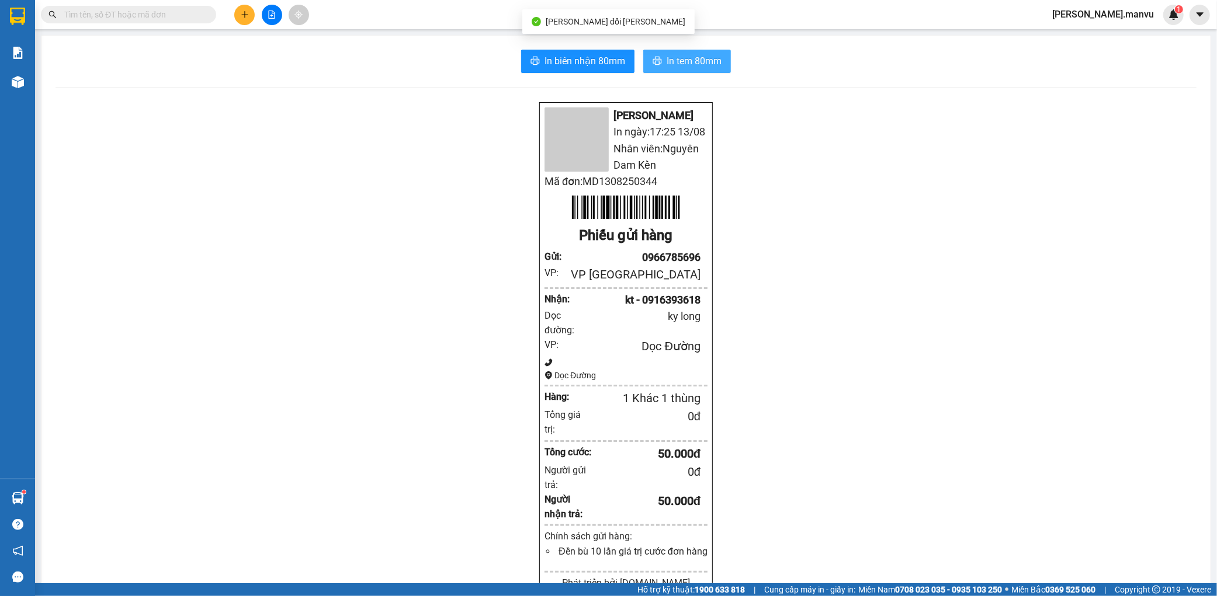
click at [708, 63] on span "In tem 80mm" at bounding box center [693, 61] width 55 height 15
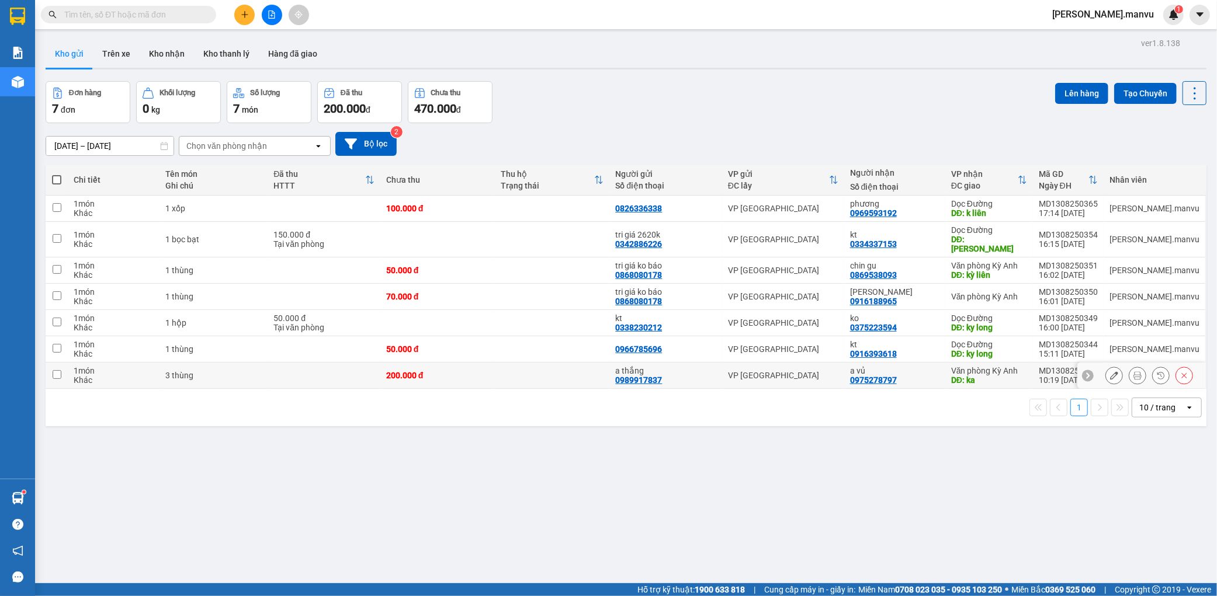
click at [1110, 371] on icon at bounding box center [1114, 375] width 8 height 8
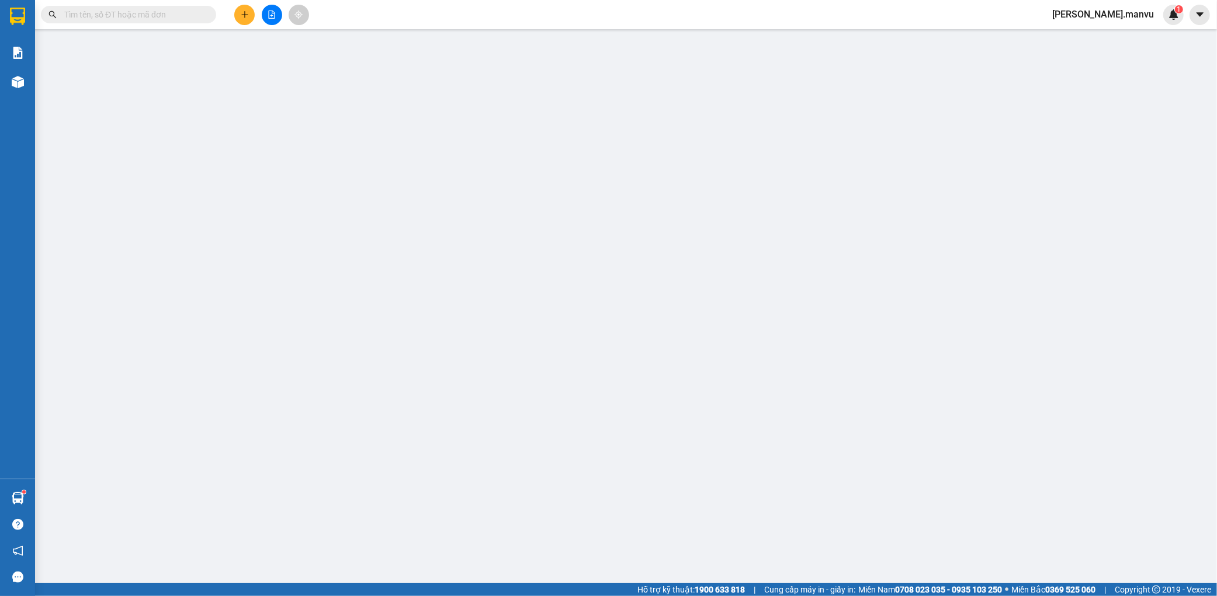
type input "0989917837"
type input "a thắng"
type input "0975278797"
type input "a vủ"
type input "ka"
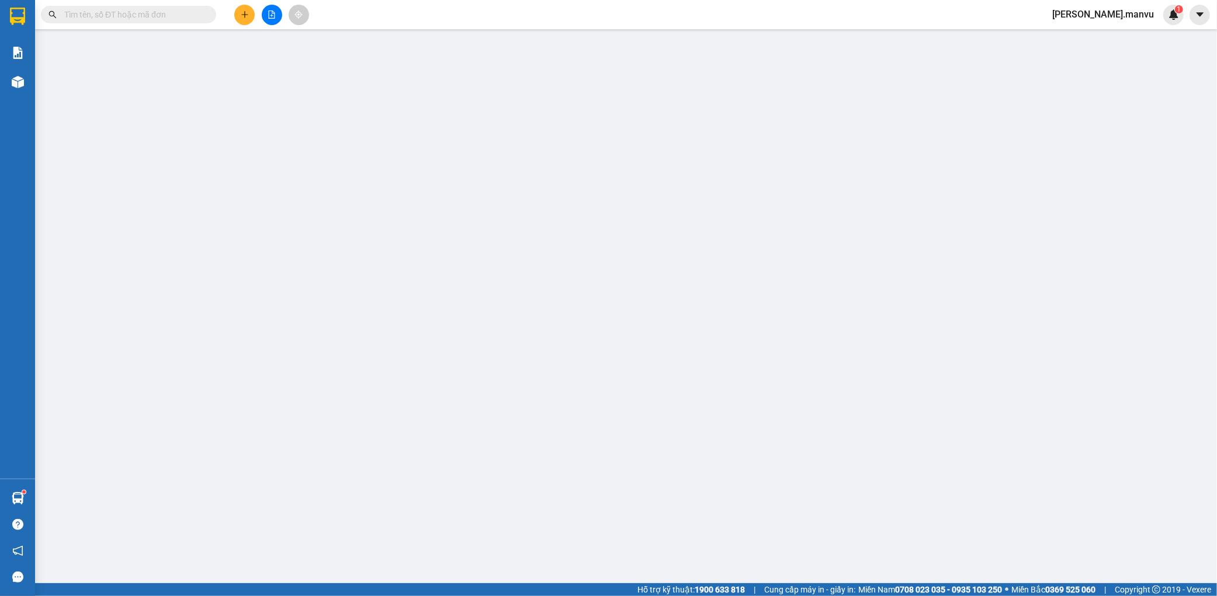
type input "200.000"
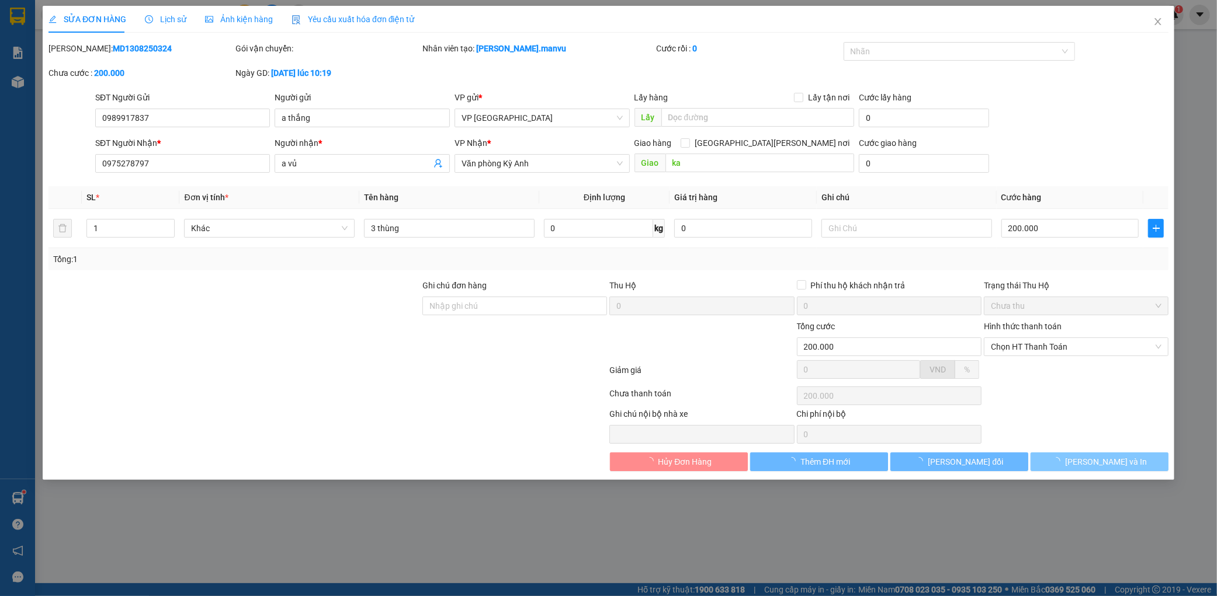
click at [1088, 470] on div "Total Paid Fee 0 Total UnPaid Fee 200.000 Cash Collection Total Fee Mã ĐH: MD13…" at bounding box center [608, 256] width 1120 height 429
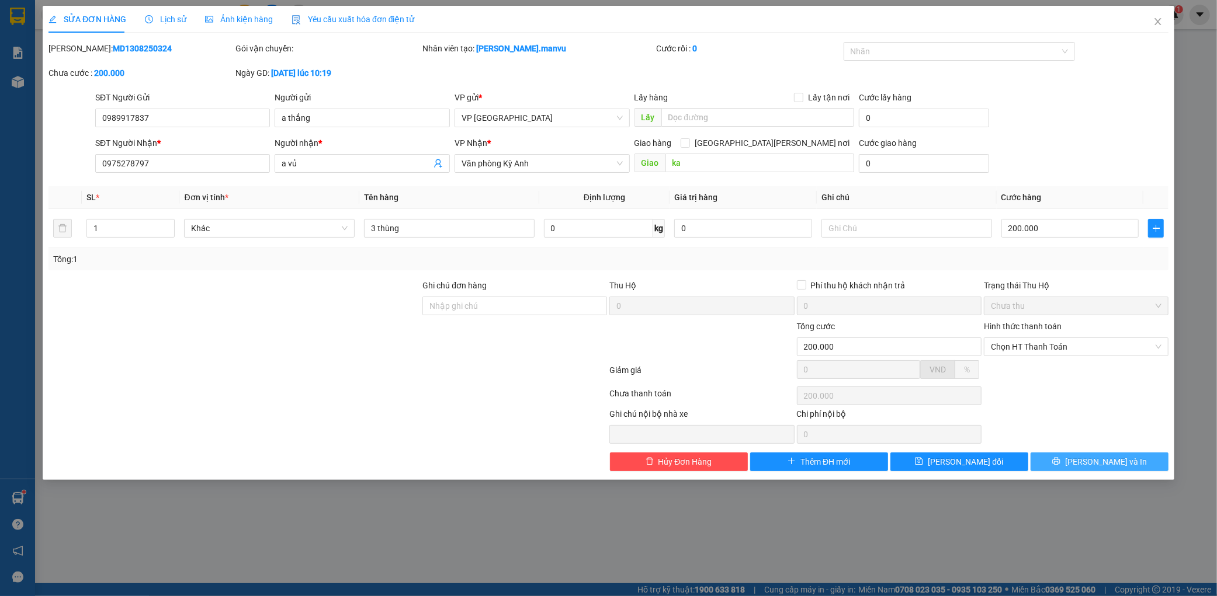
click at [1089, 457] on span "[PERSON_NAME] và In" at bounding box center [1106, 462] width 82 height 13
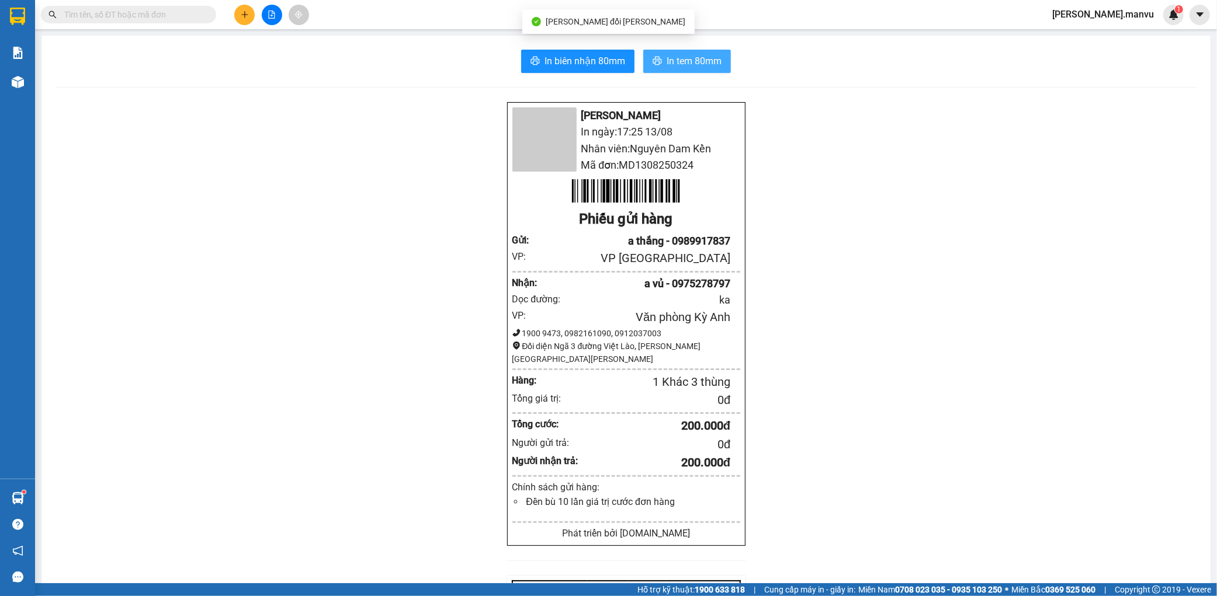
click at [649, 51] on button "In tem 80mm" at bounding box center [687, 61] width 88 height 23
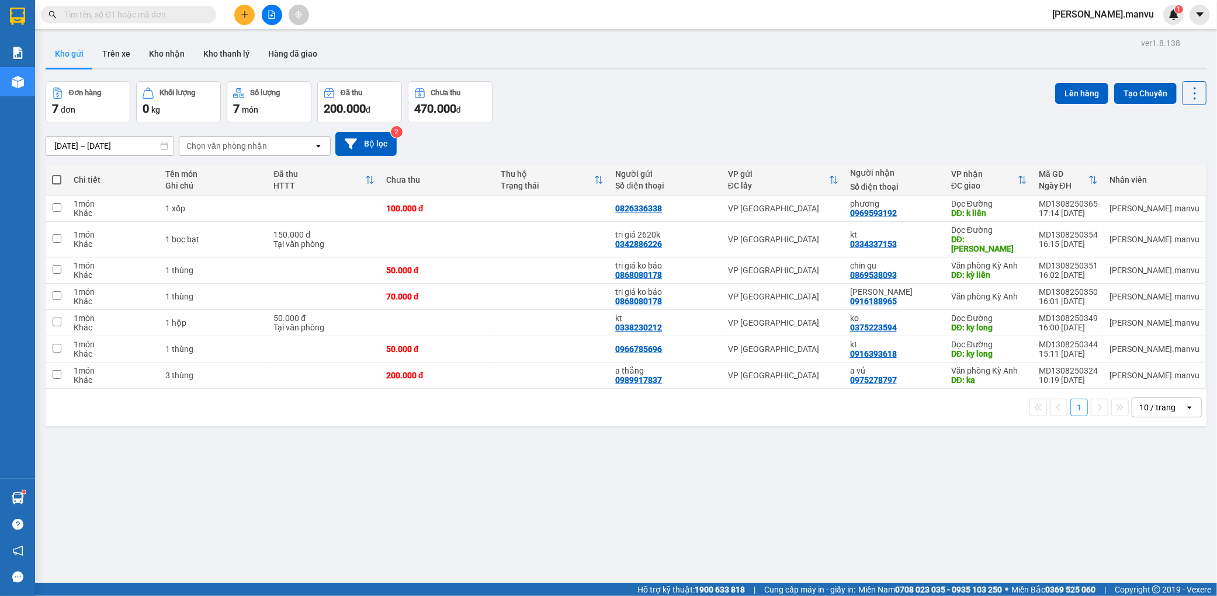
click at [164, 6] on span at bounding box center [128, 15] width 175 height 18
click at [165, 8] on input "text" at bounding box center [133, 14] width 138 height 13
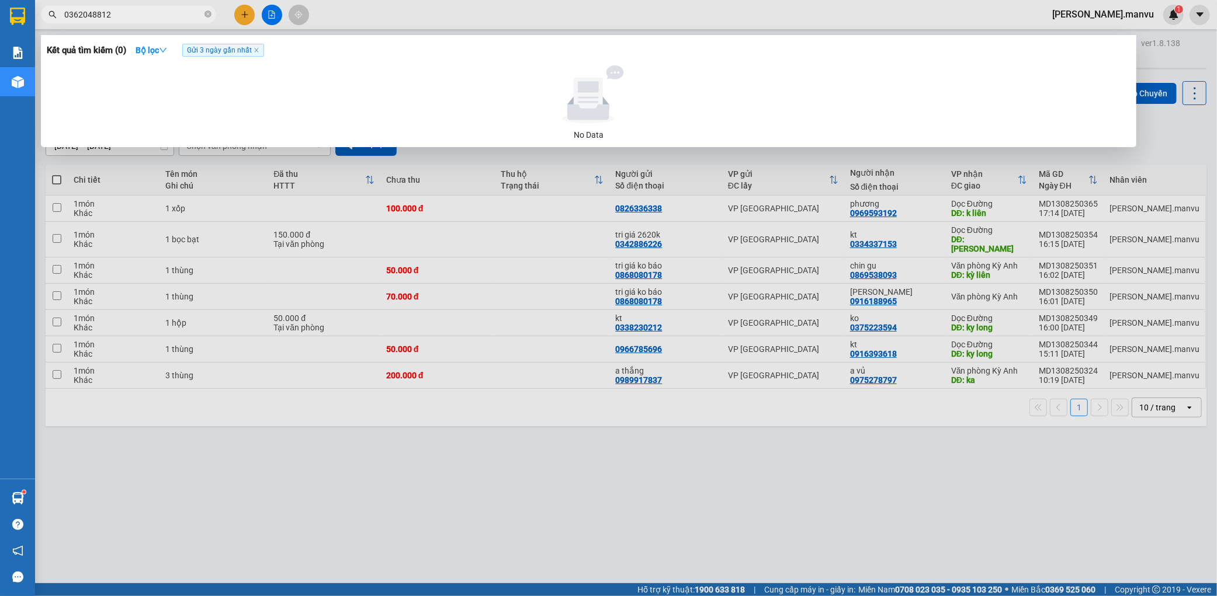
drag, startPoint x: 64, startPoint y: 12, endPoint x: 149, endPoint y: 9, distance: 84.7
click at [149, 9] on input "0362048812" at bounding box center [133, 14] width 138 height 13
type input "0362048812"
click at [658, 493] on div at bounding box center [608, 298] width 1217 height 596
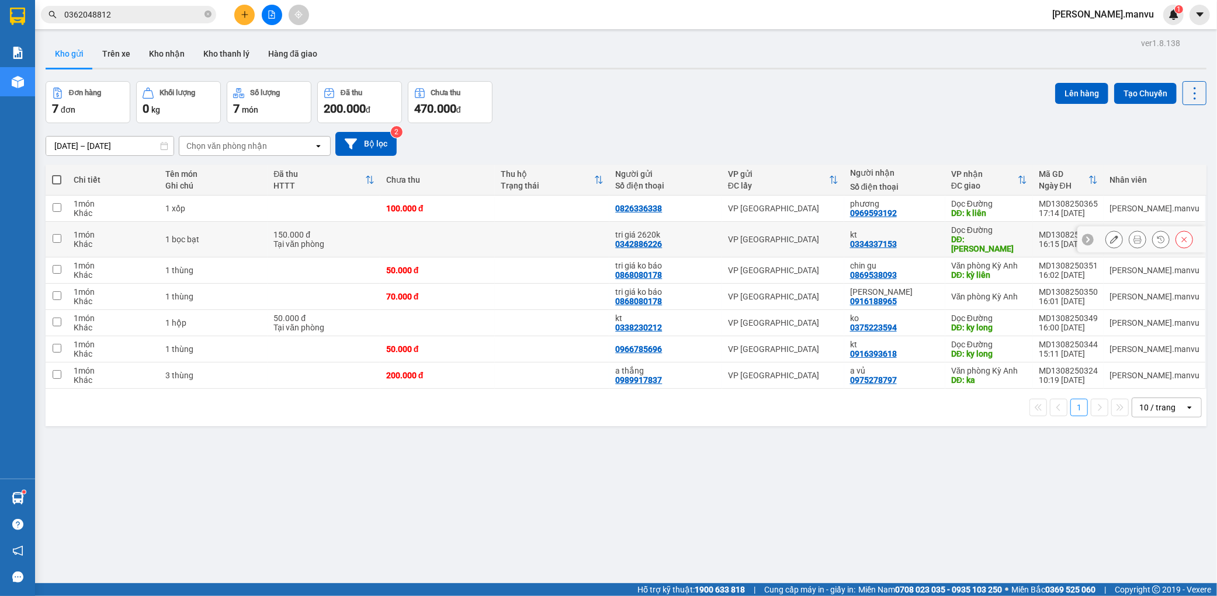
click at [1110, 236] on icon at bounding box center [1114, 239] width 8 height 8
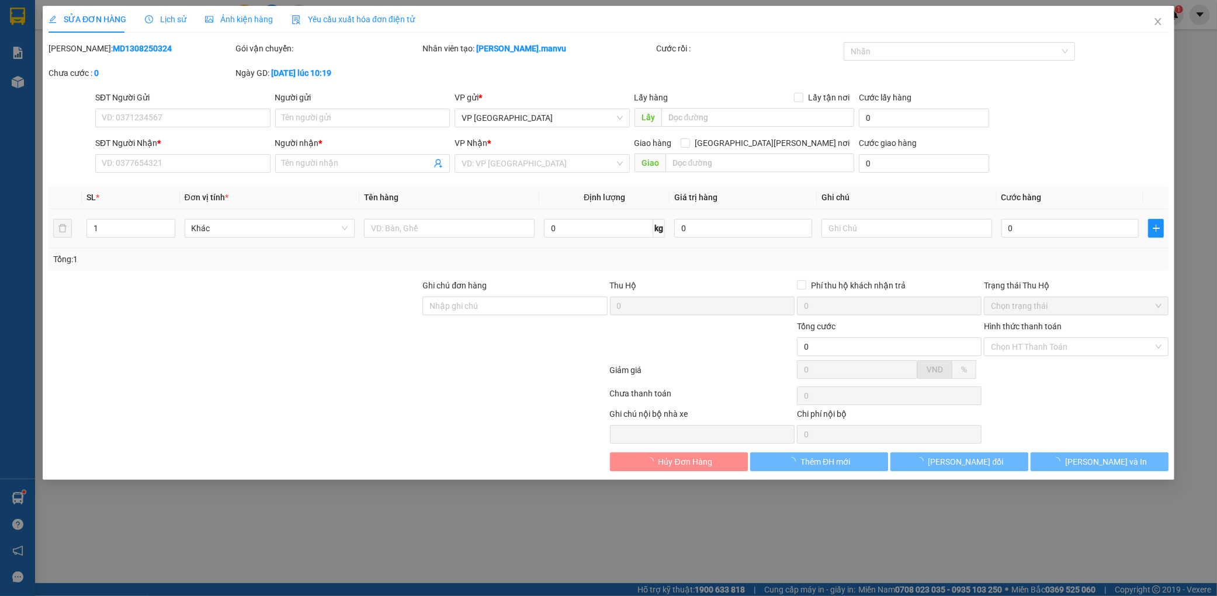
type input "0342886226"
type input "tri giá 2620k"
type input "0334337153"
type input "kt"
type input "[PERSON_NAME]"
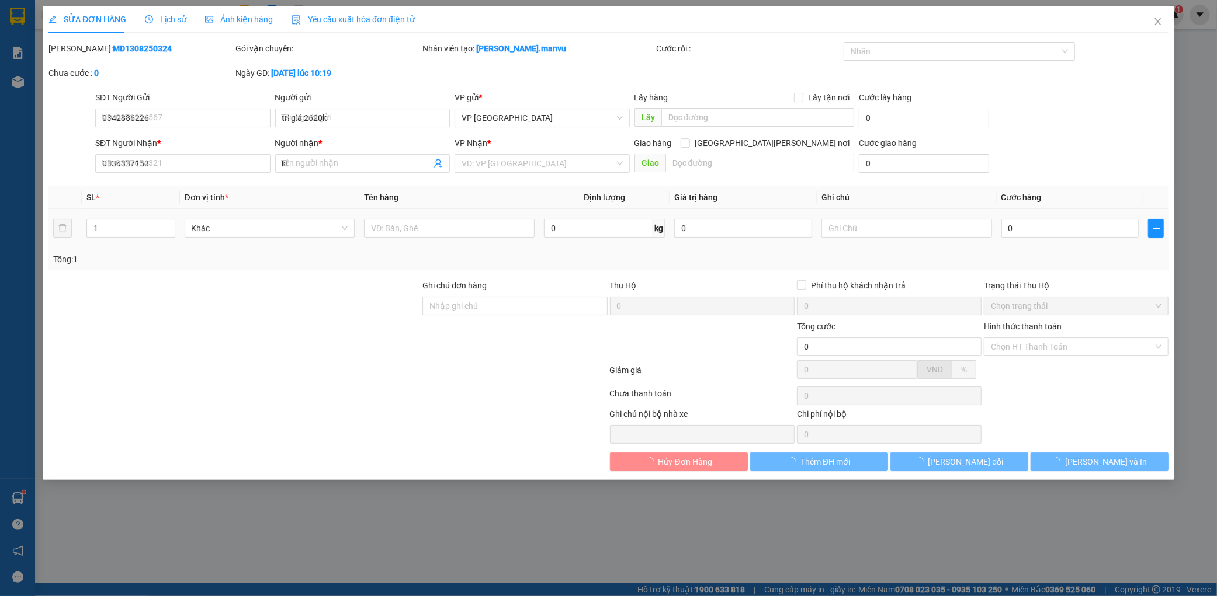
type input "150.000"
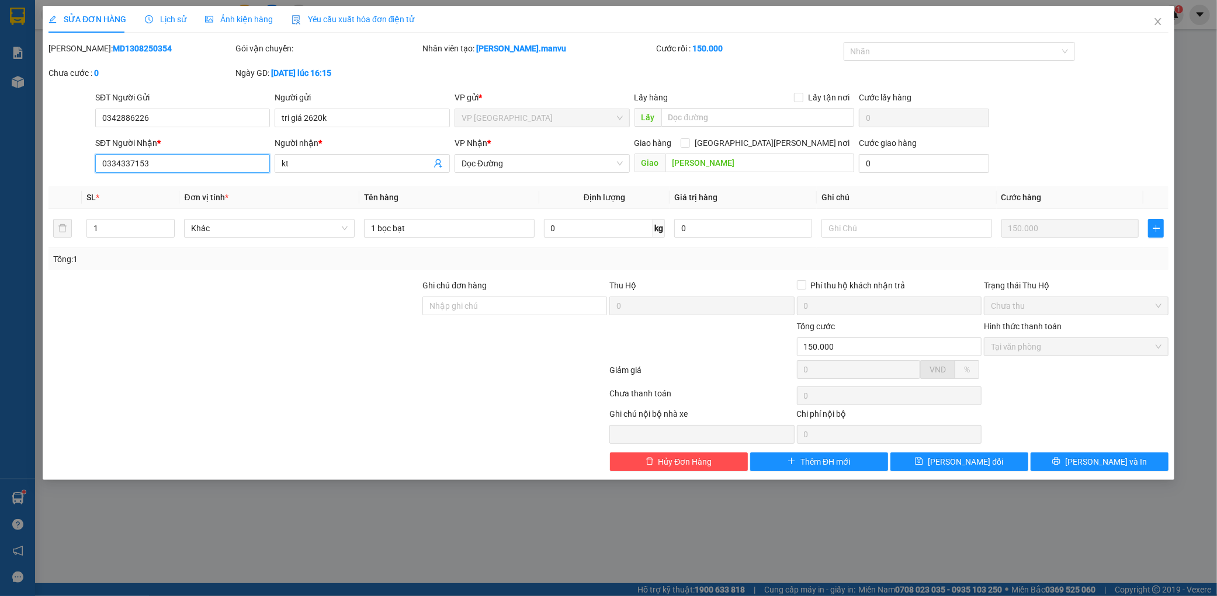
click at [212, 165] on input "0334337153" at bounding box center [182, 163] width 175 height 19
type input "0"
paste input "0362048812"
type input "0362048812"
click at [1071, 460] on button "[PERSON_NAME] và In" at bounding box center [1099, 462] width 138 height 19
